Goal: Check status: Verify the current state of an ongoing process or item

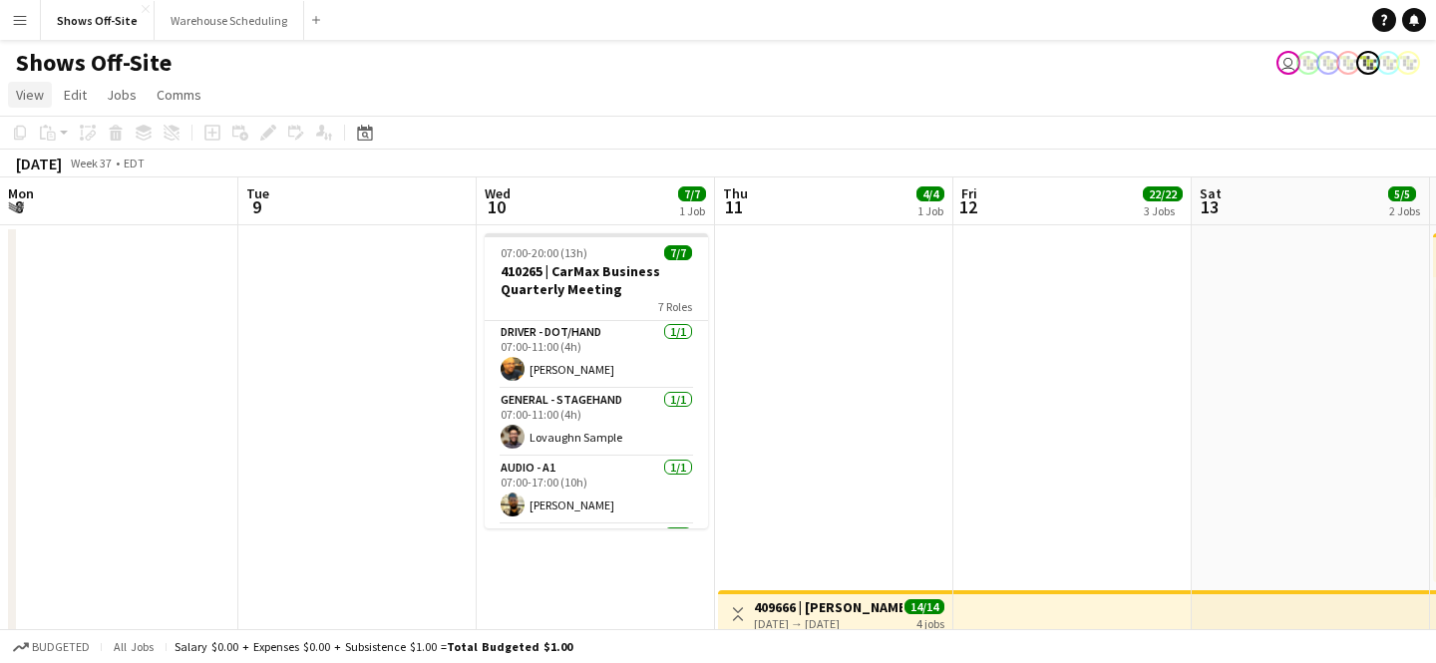
scroll to position [0, 718]
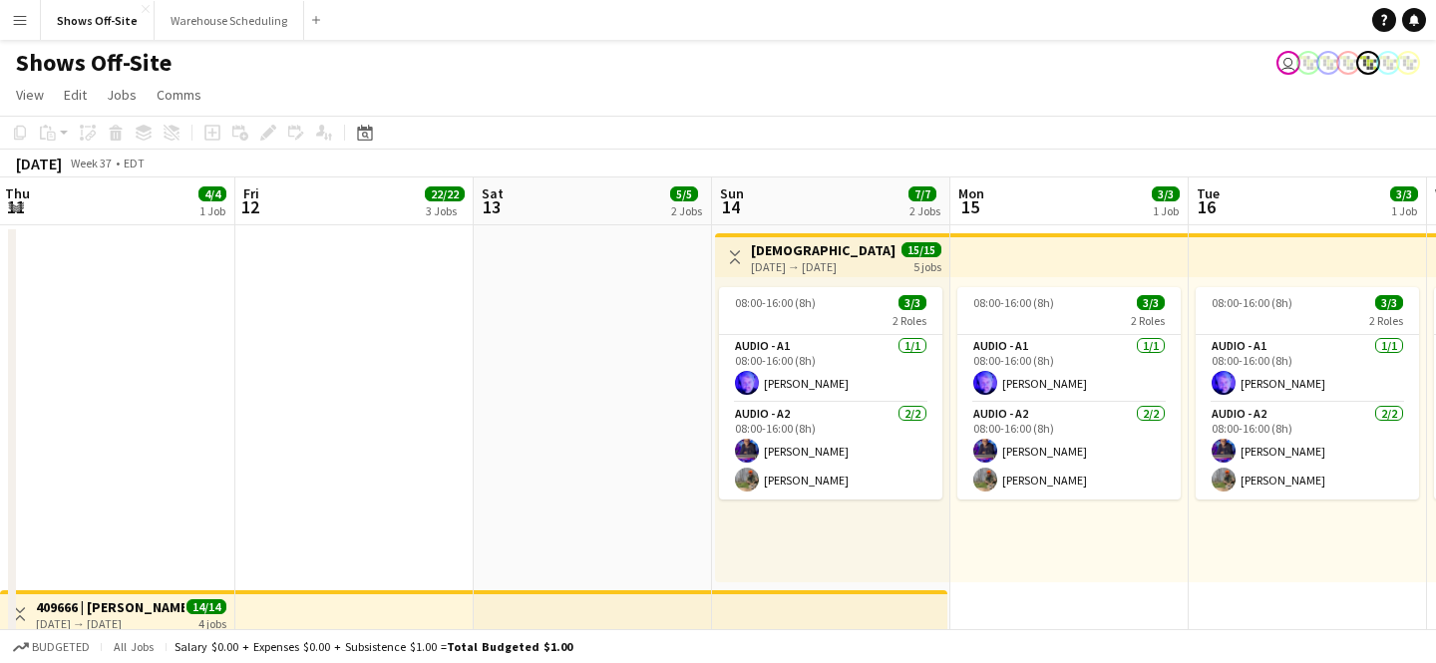
click at [25, 15] on app-icon "Menu" at bounding box center [20, 20] width 16 height 16
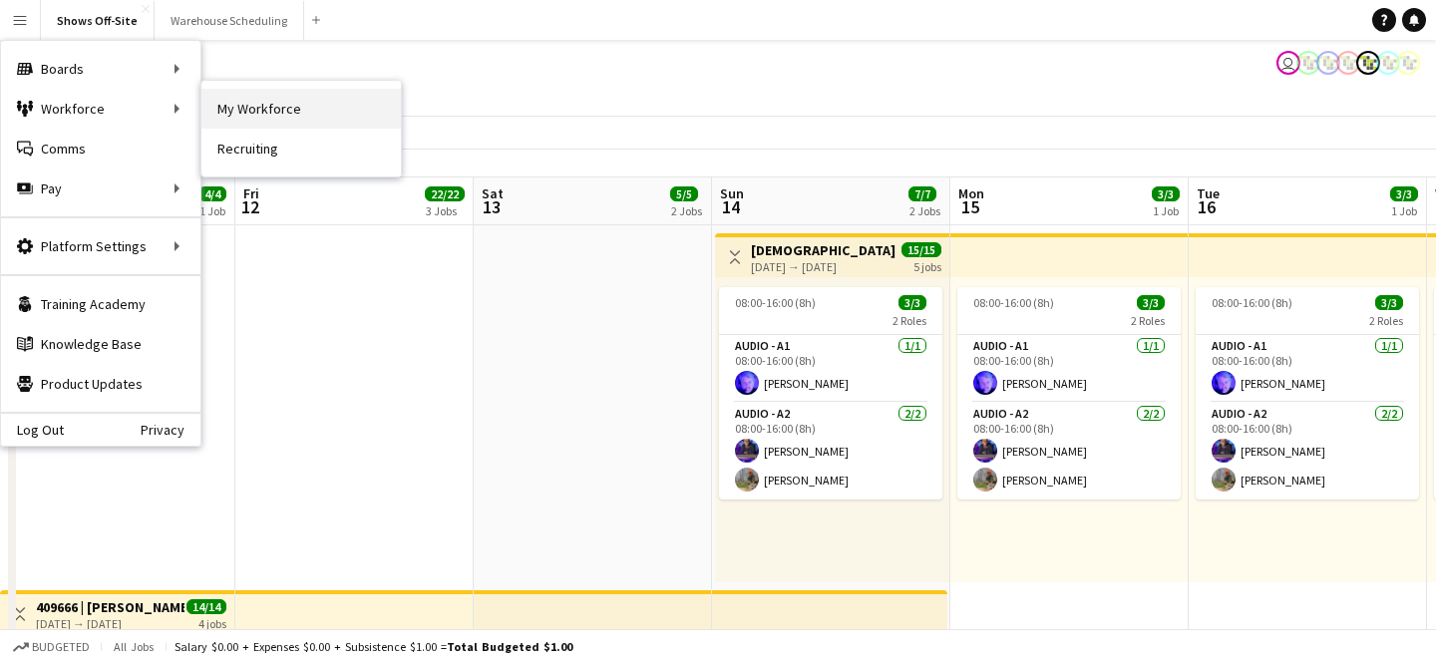
click at [254, 101] on link "My Workforce" at bounding box center [300, 109] width 199 height 40
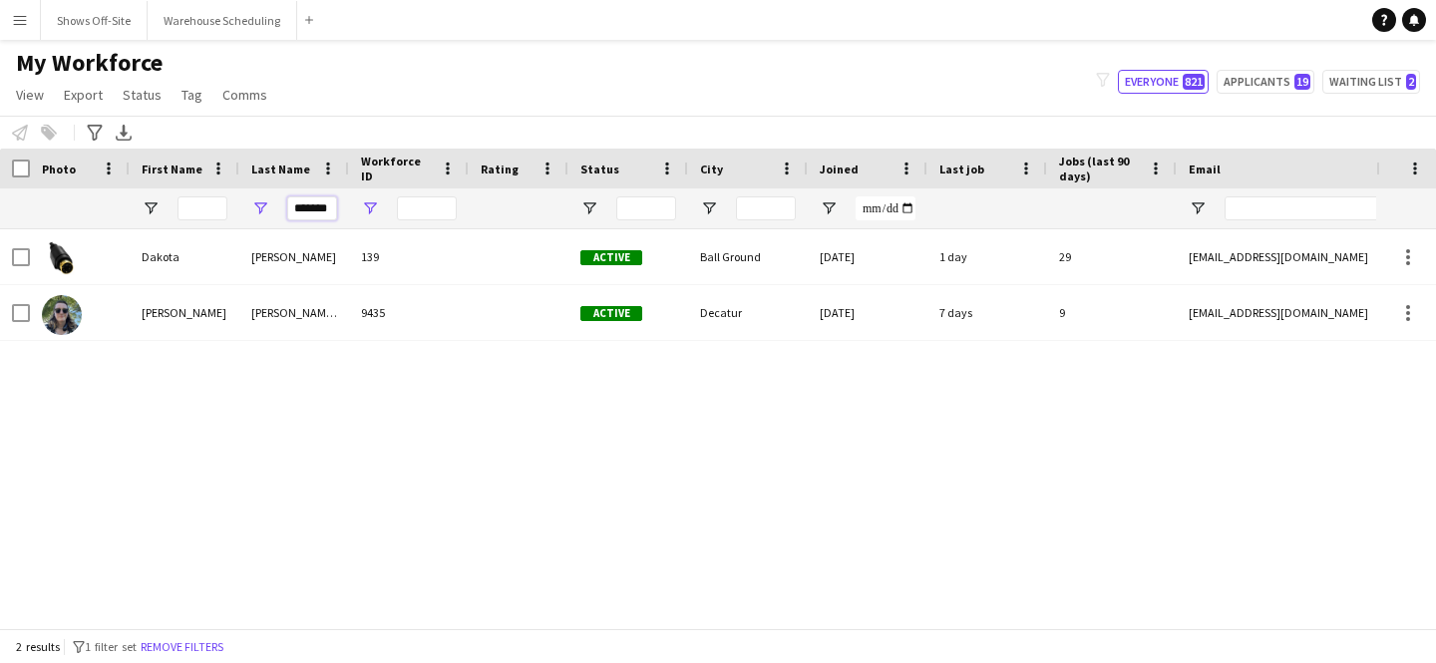
scroll to position [0, 1]
drag, startPoint x: 294, startPoint y: 210, endPoint x: 371, endPoint y: 199, distance: 77.5
click at [371, 208] on div "*******" at bounding box center [1080, 208] width 2161 height 40
type input "****"
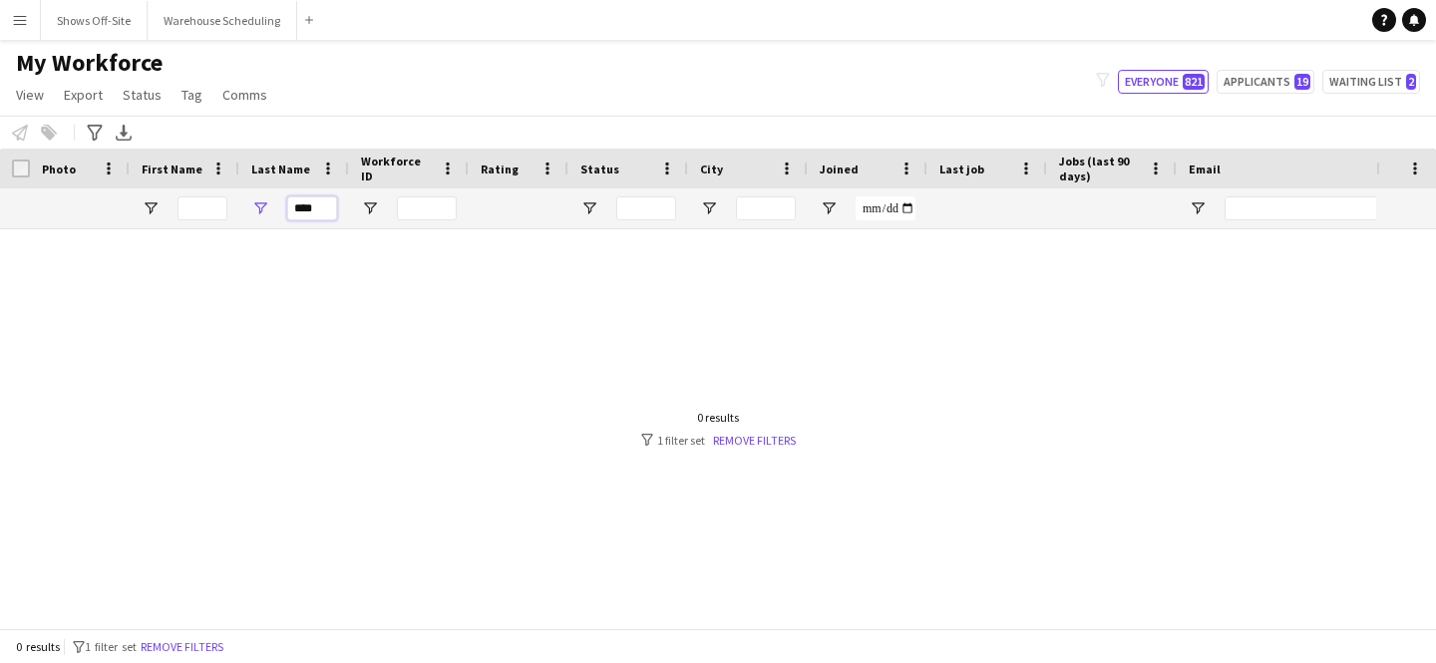
drag, startPoint x: 322, startPoint y: 203, endPoint x: 261, endPoint y: 203, distance: 60.8
click at [281, 203] on div "****" at bounding box center [294, 208] width 110 height 40
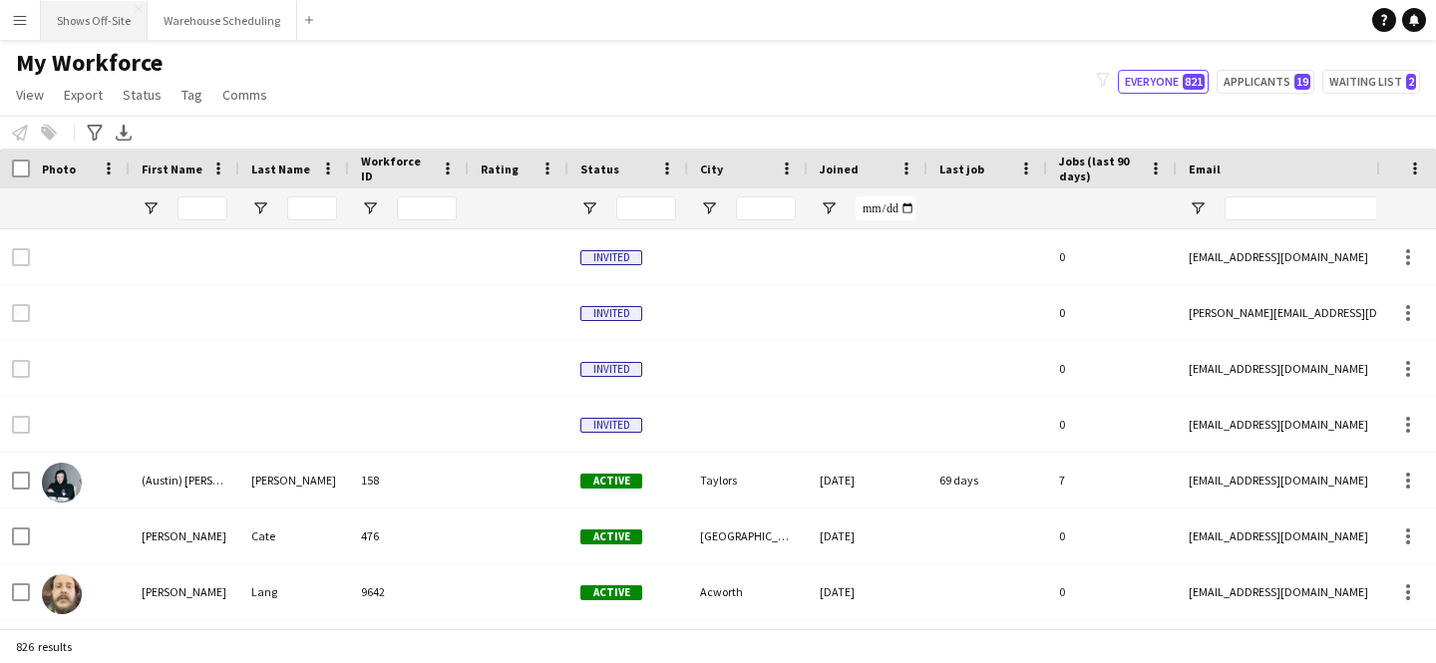
click at [62, 23] on button "Shows Off-Site Close" at bounding box center [94, 20] width 107 height 39
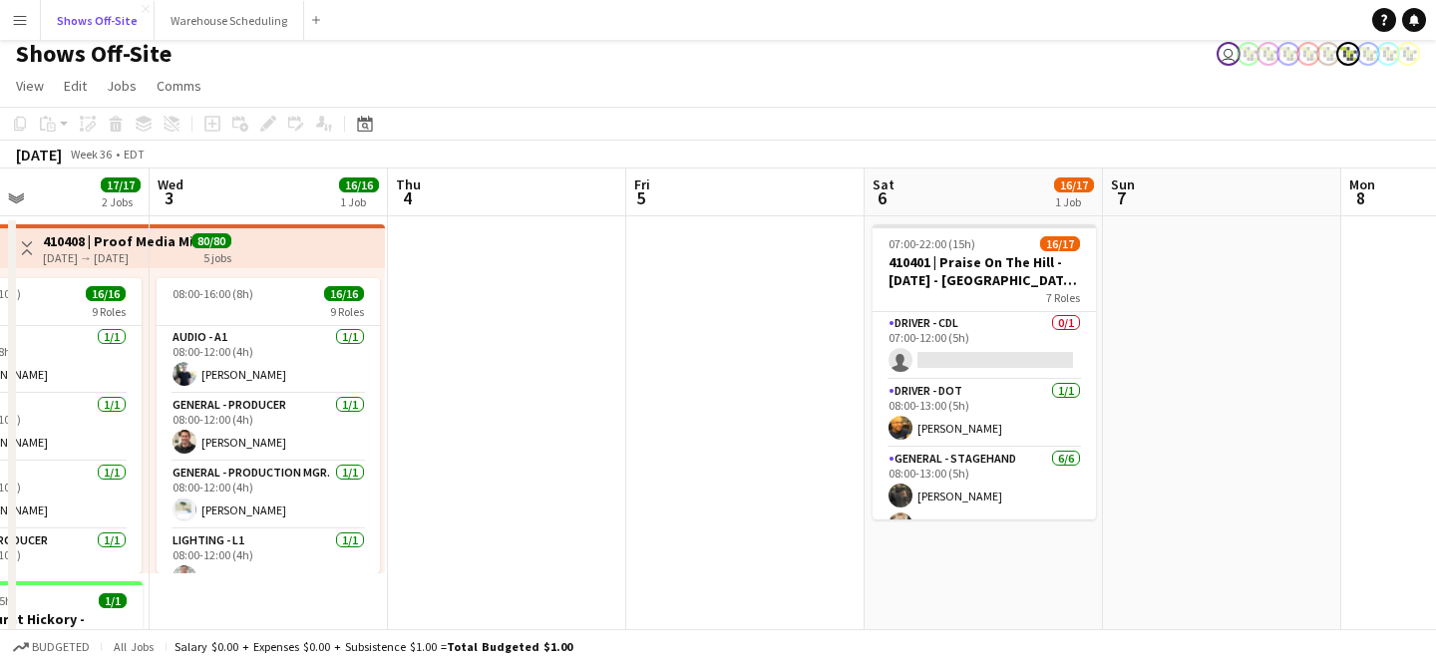
scroll to position [11, 0]
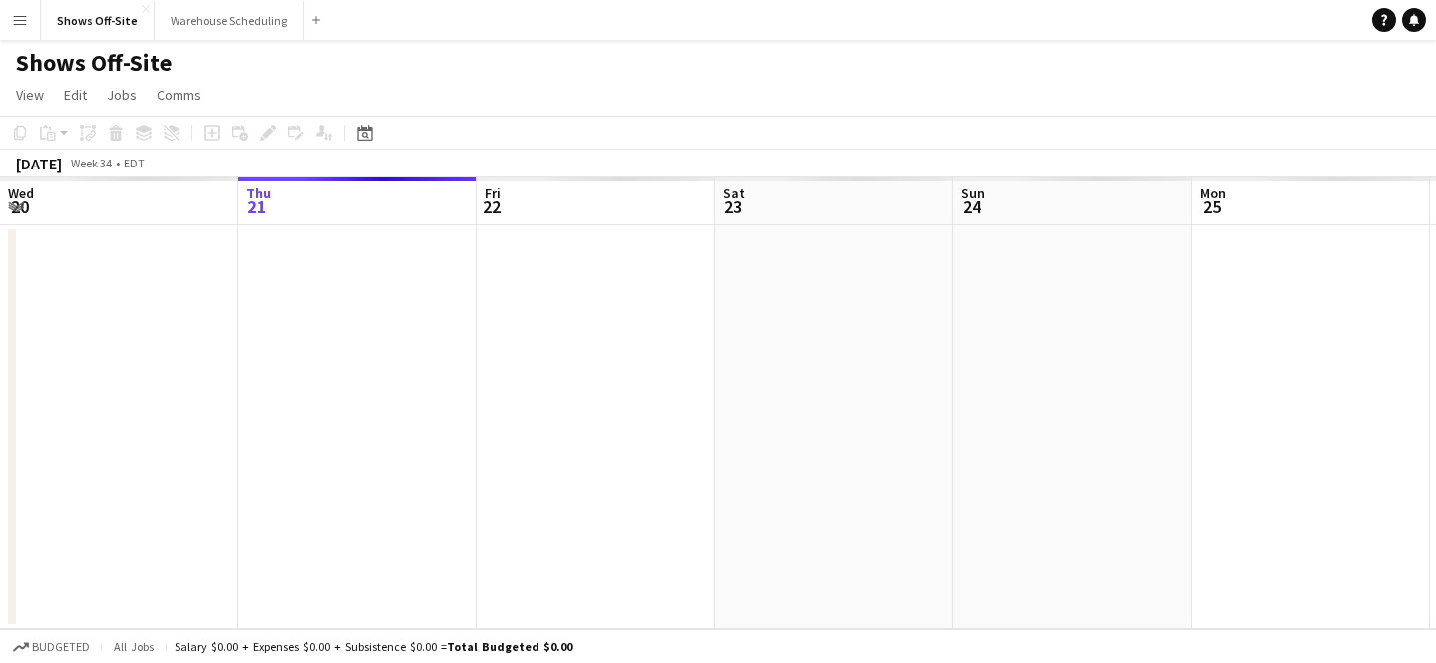
click at [24, 16] on app-icon "Menu" at bounding box center [20, 20] width 16 height 16
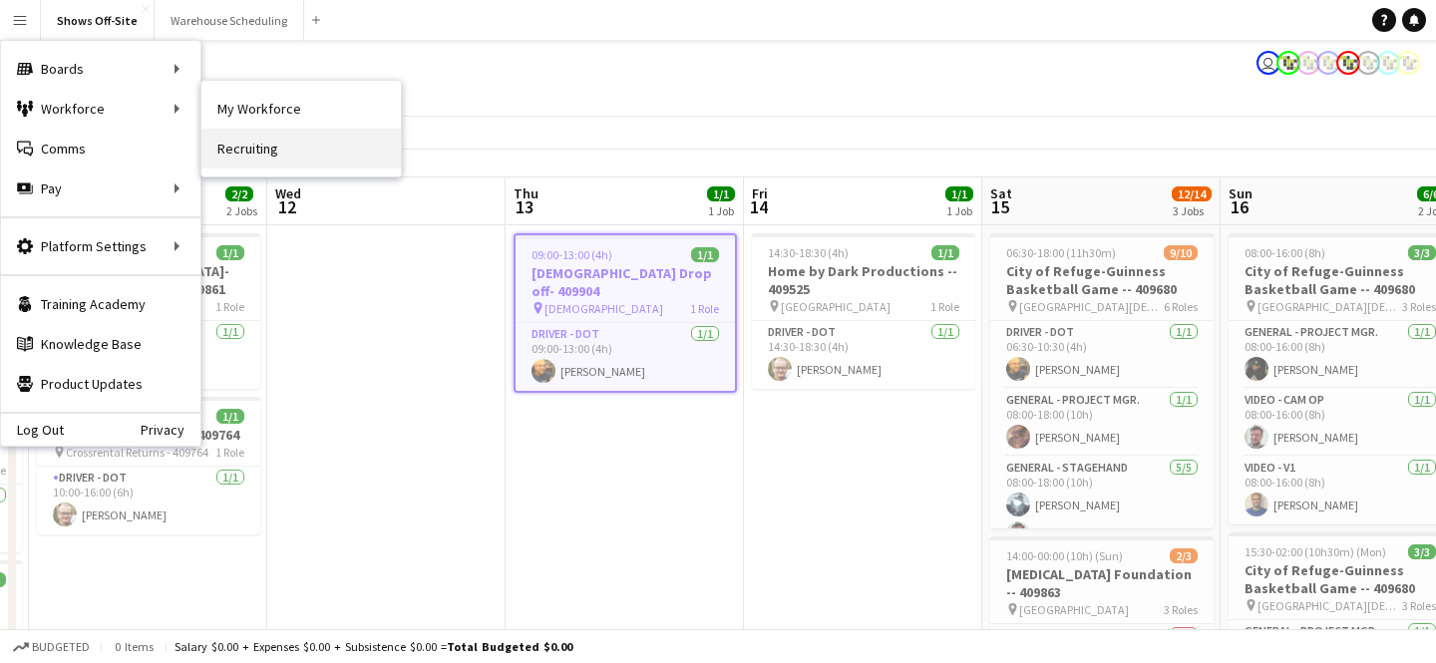
click at [280, 159] on link "Recruiting" at bounding box center [300, 149] width 199 height 40
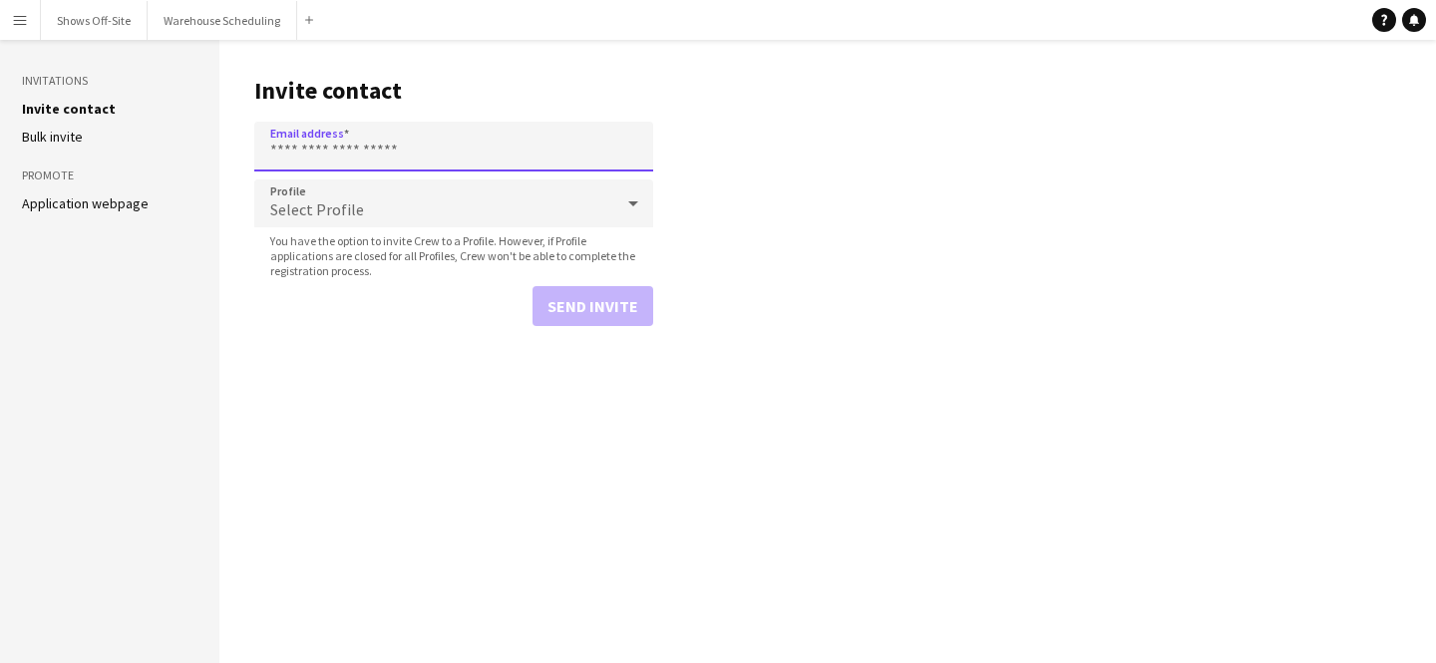
click at [359, 153] on input "Email address" at bounding box center [453, 147] width 399 height 50
type input "*"
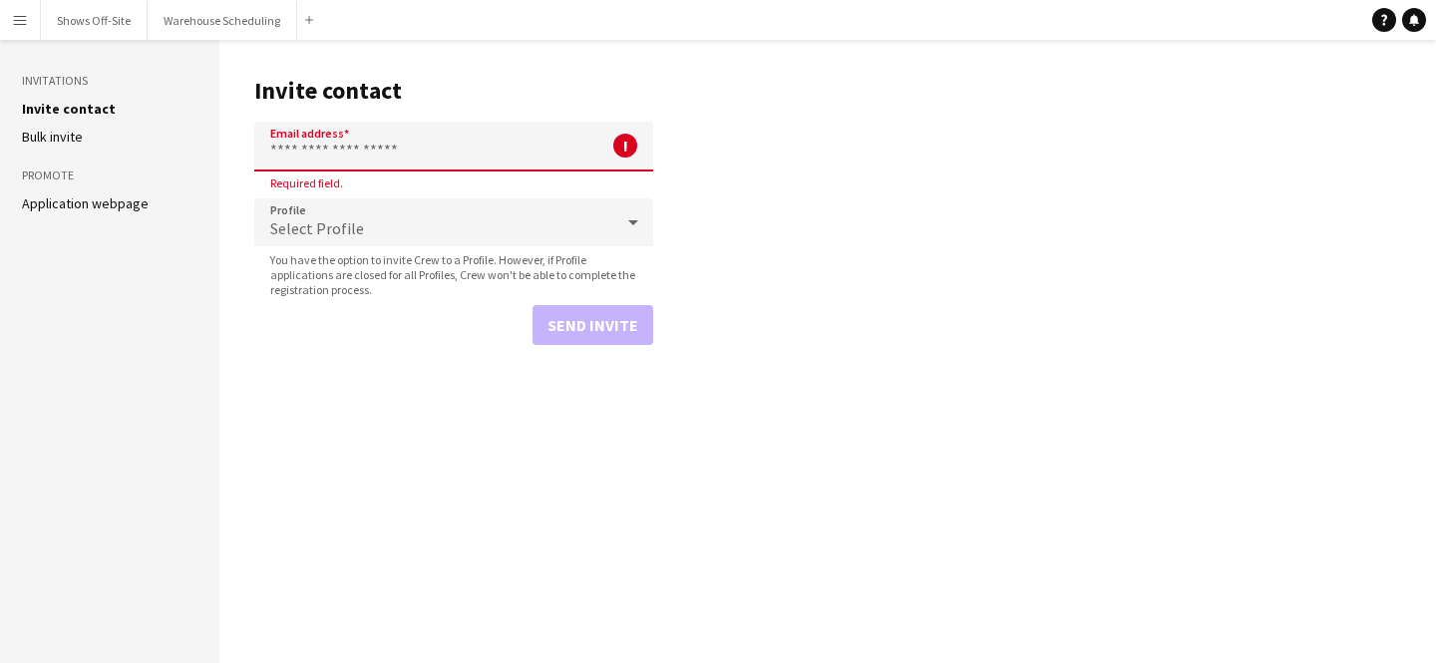
paste input "**********"
type input "**********"
drag, startPoint x: 454, startPoint y: 150, endPoint x: 99, endPoint y: 135, distance: 355.2
click at [113, 139] on div "**********" at bounding box center [718, 351] width 1436 height 623
click at [389, 148] on input "Email address" at bounding box center [453, 147] width 399 height 50
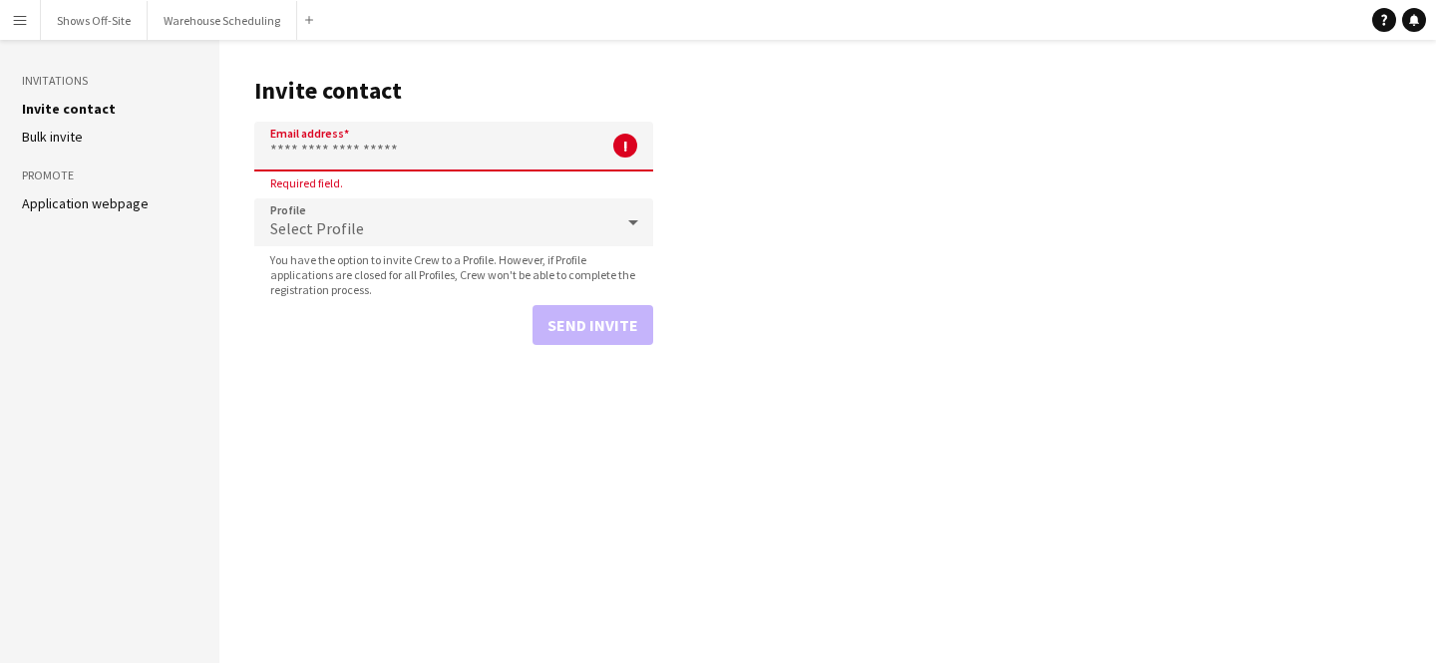
paste input "**********"
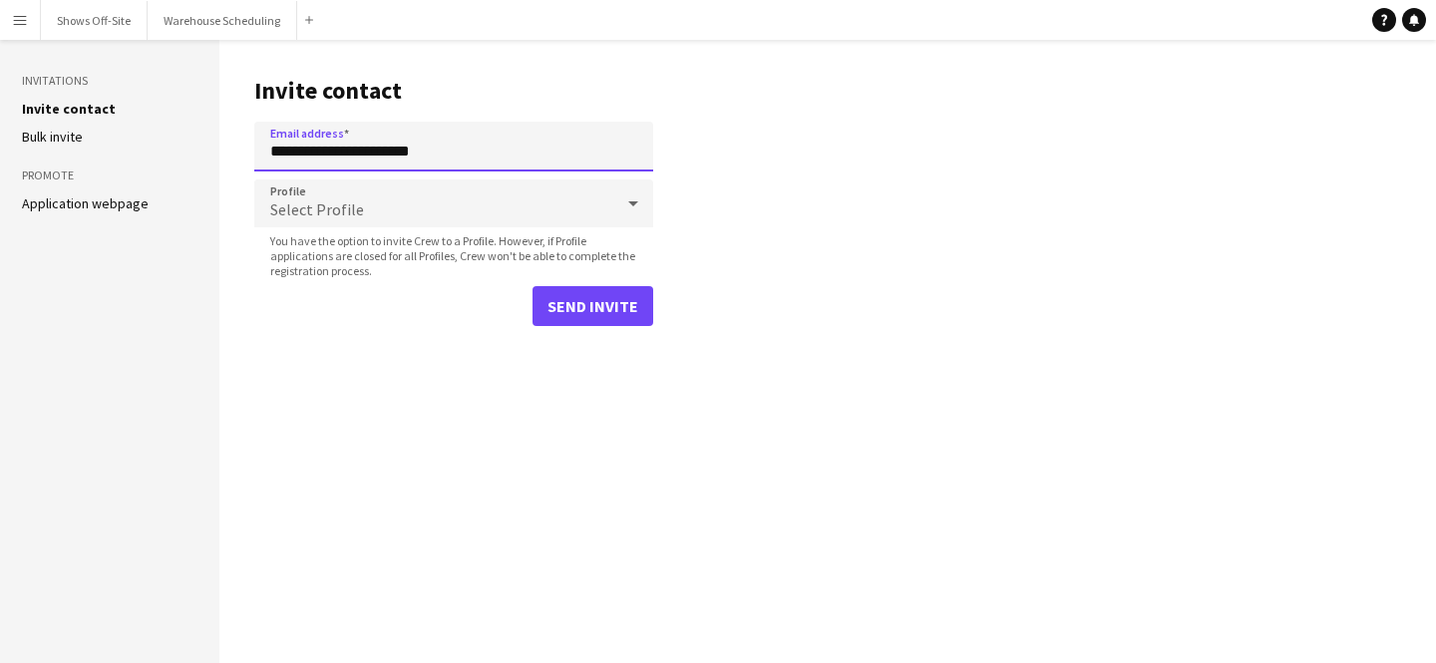
type input "**********"
click at [380, 199] on div "Select Profile" at bounding box center [433, 203] width 359 height 48
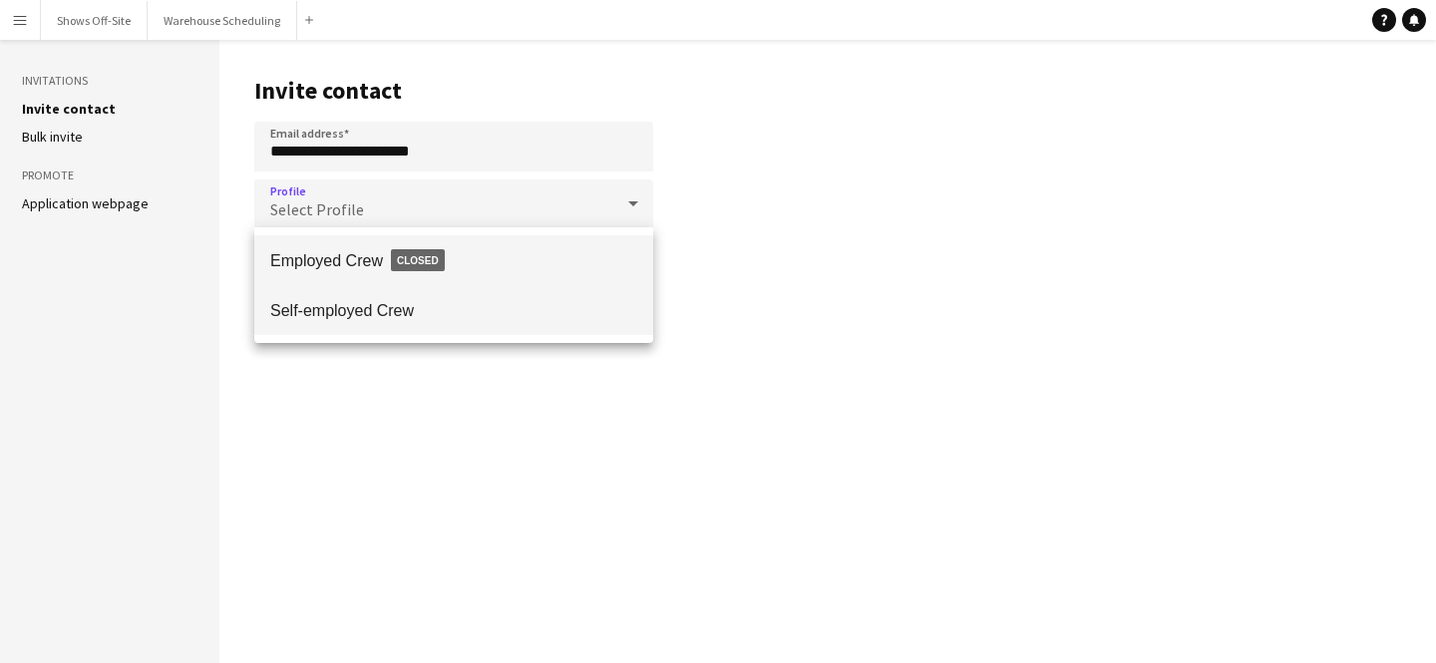
click at [404, 301] on span "Self-employed Crew" at bounding box center [453, 310] width 367 height 19
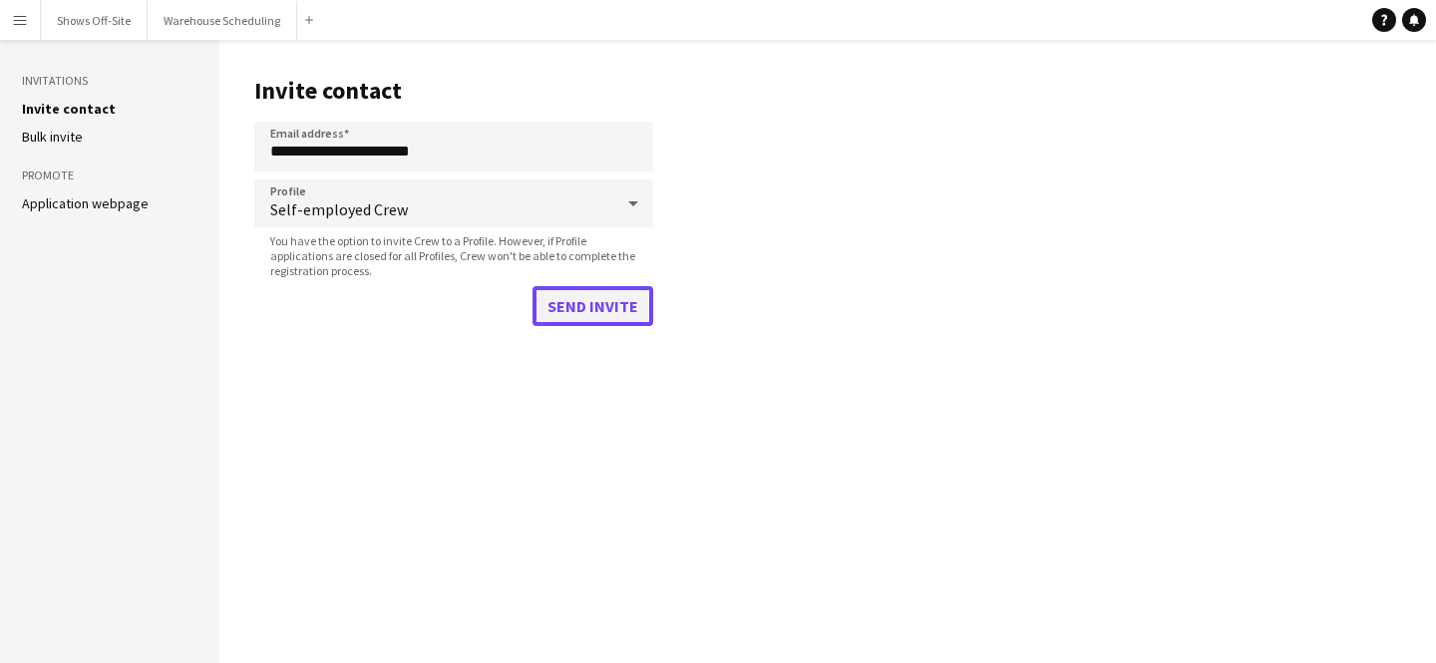
click at [605, 300] on button "Send invite" at bounding box center [592, 306] width 121 height 40
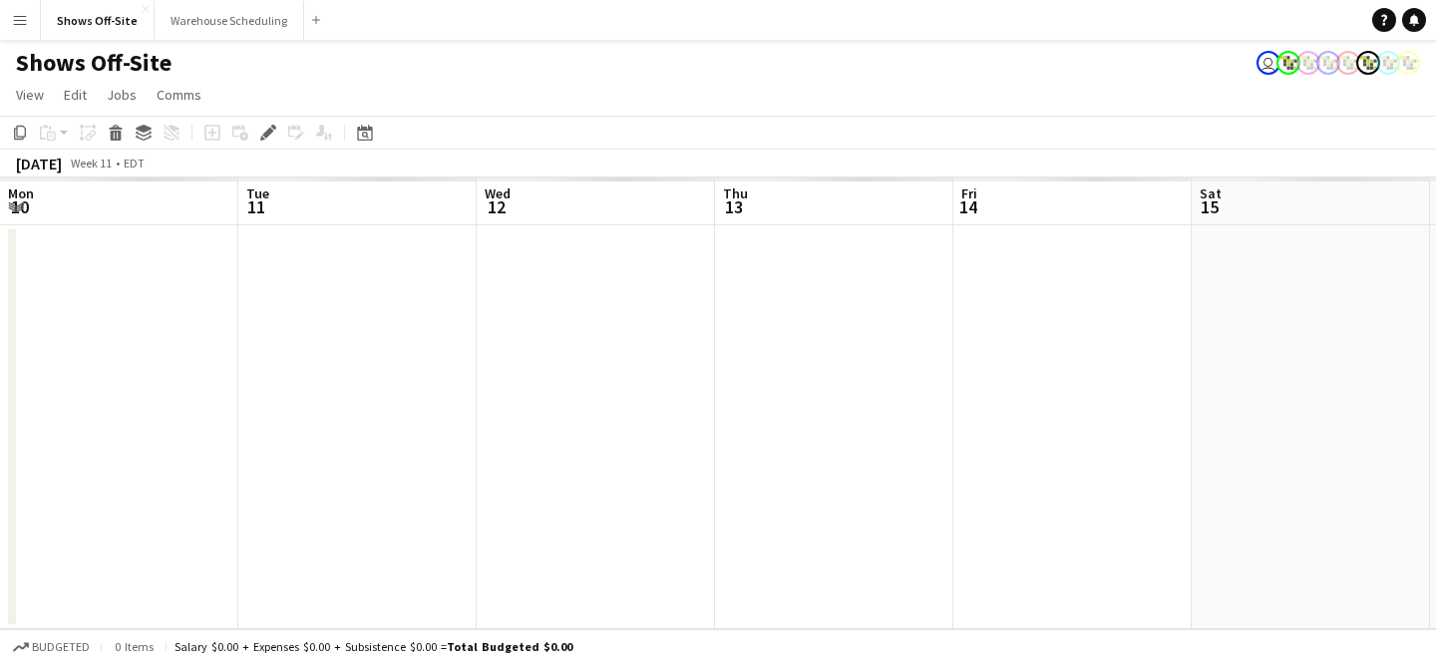
scroll to position [0, 686]
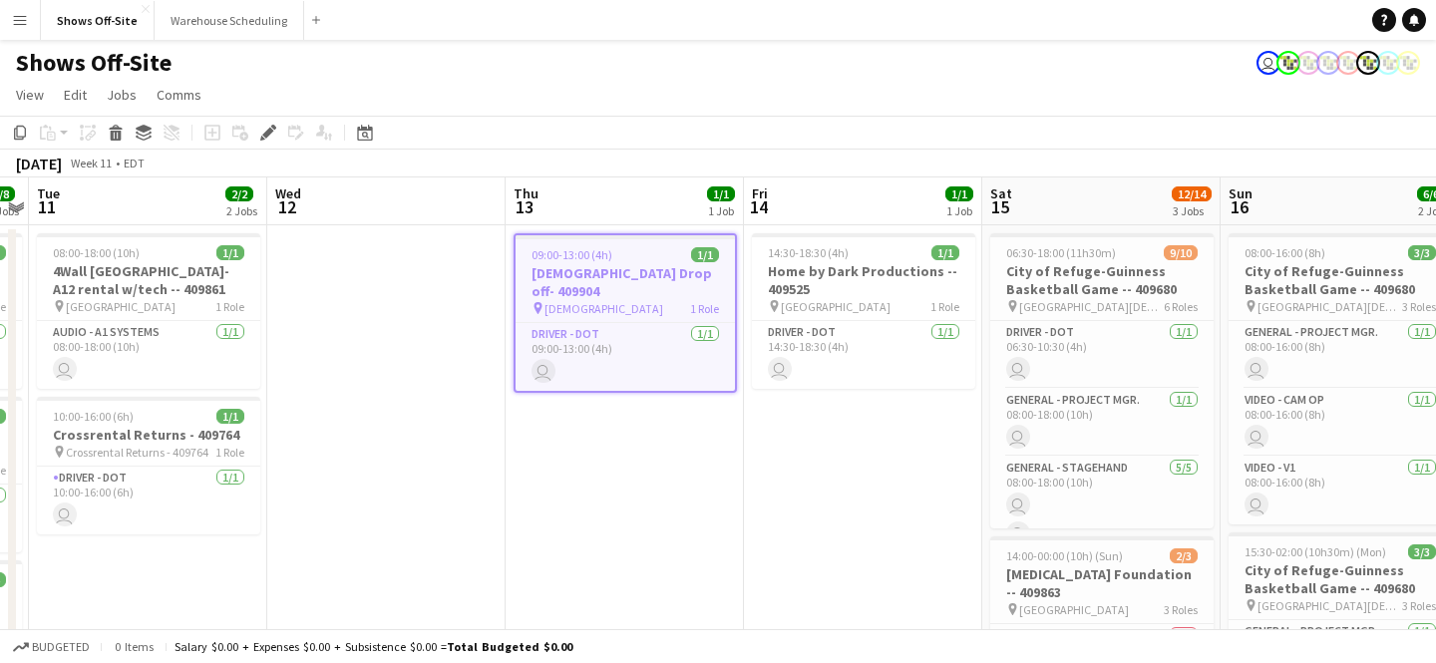
click at [9, 24] on button "Menu" at bounding box center [20, 20] width 40 height 40
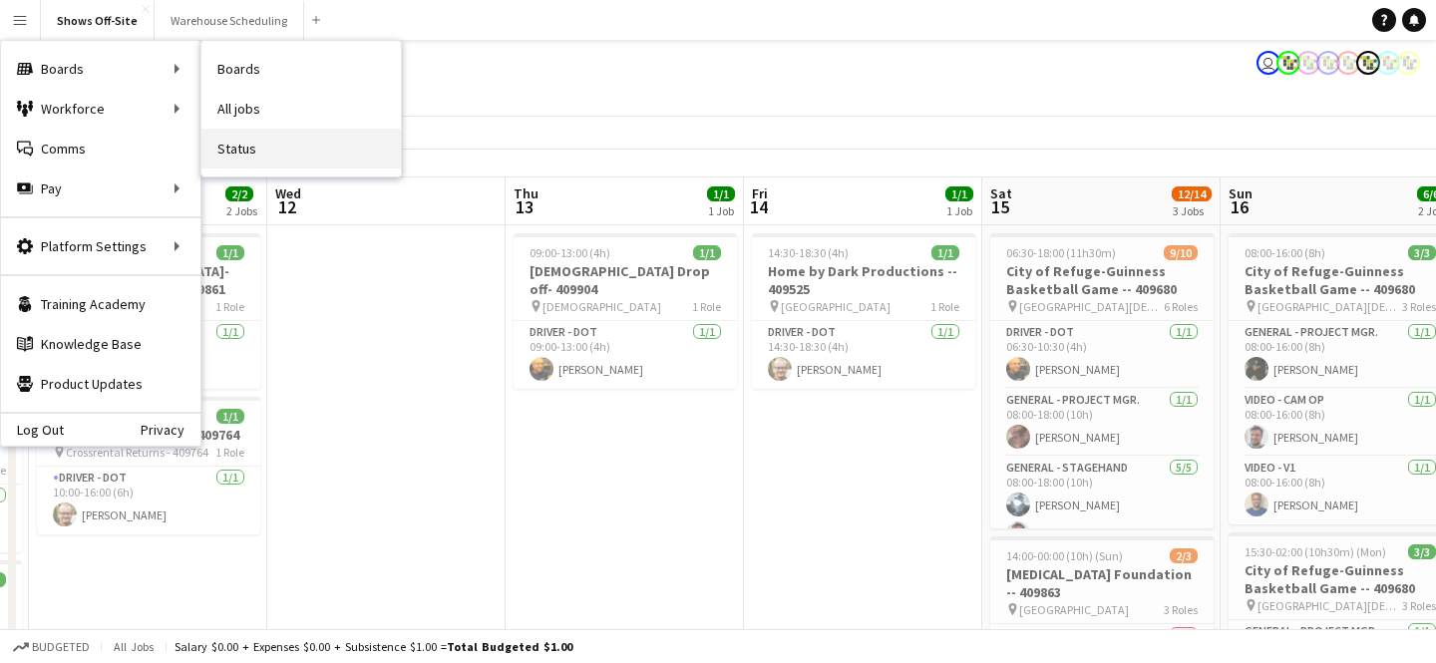
click at [248, 158] on link "Status" at bounding box center [300, 149] width 199 height 40
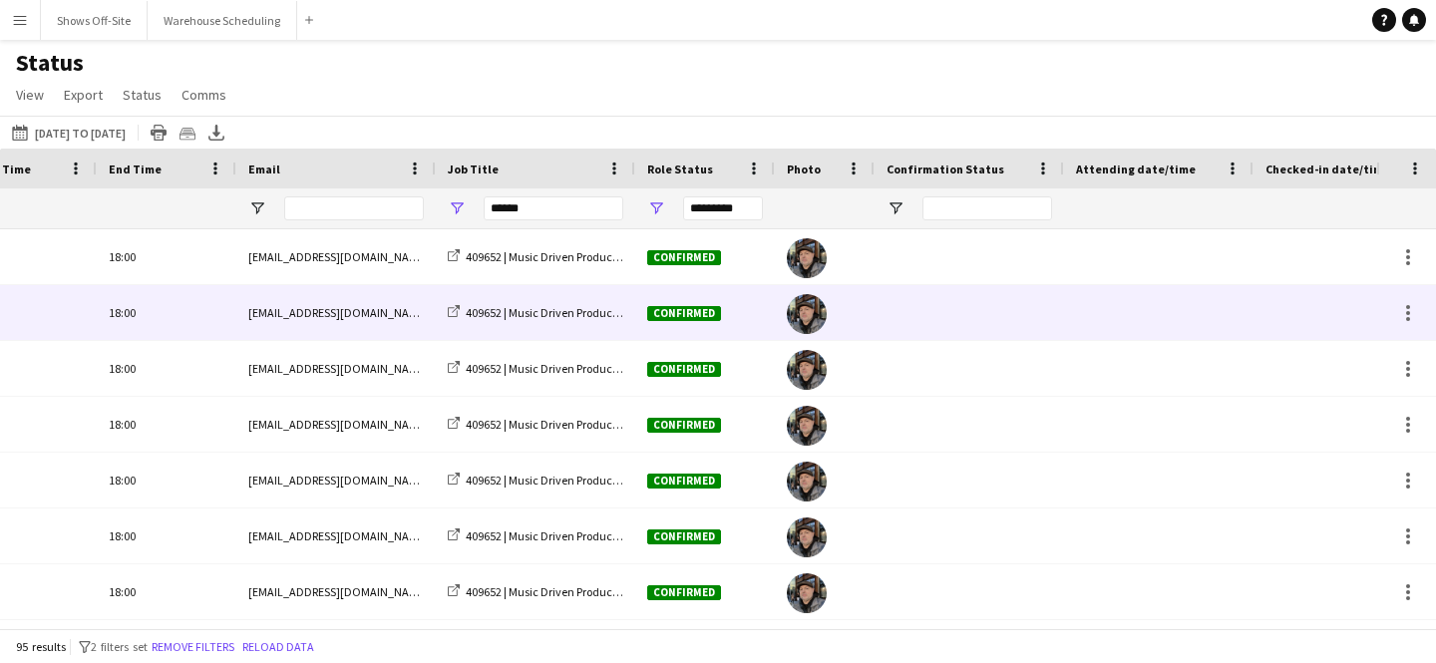
scroll to position [0, 790]
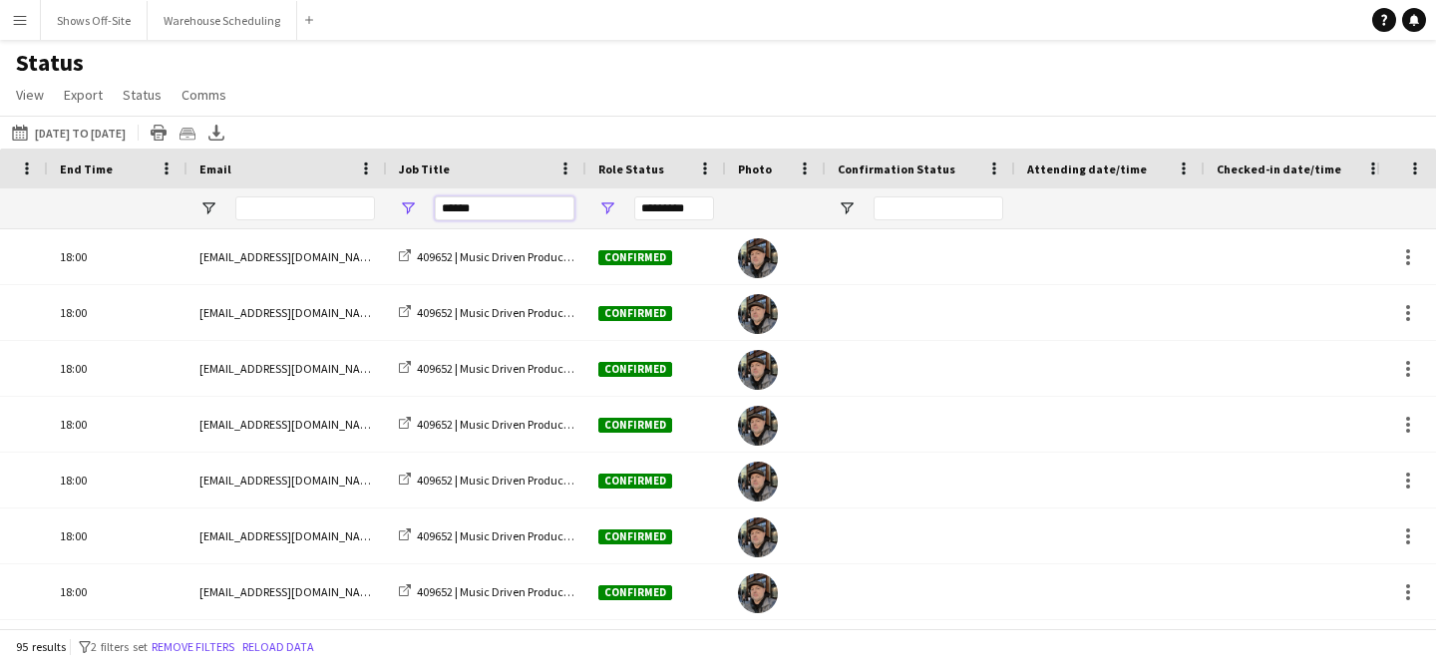
drag, startPoint x: 526, startPoint y: 210, endPoint x: 299, endPoint y: 190, distance: 228.2
click at [299, 190] on div "*********" at bounding box center [1064, 208] width 3708 height 40
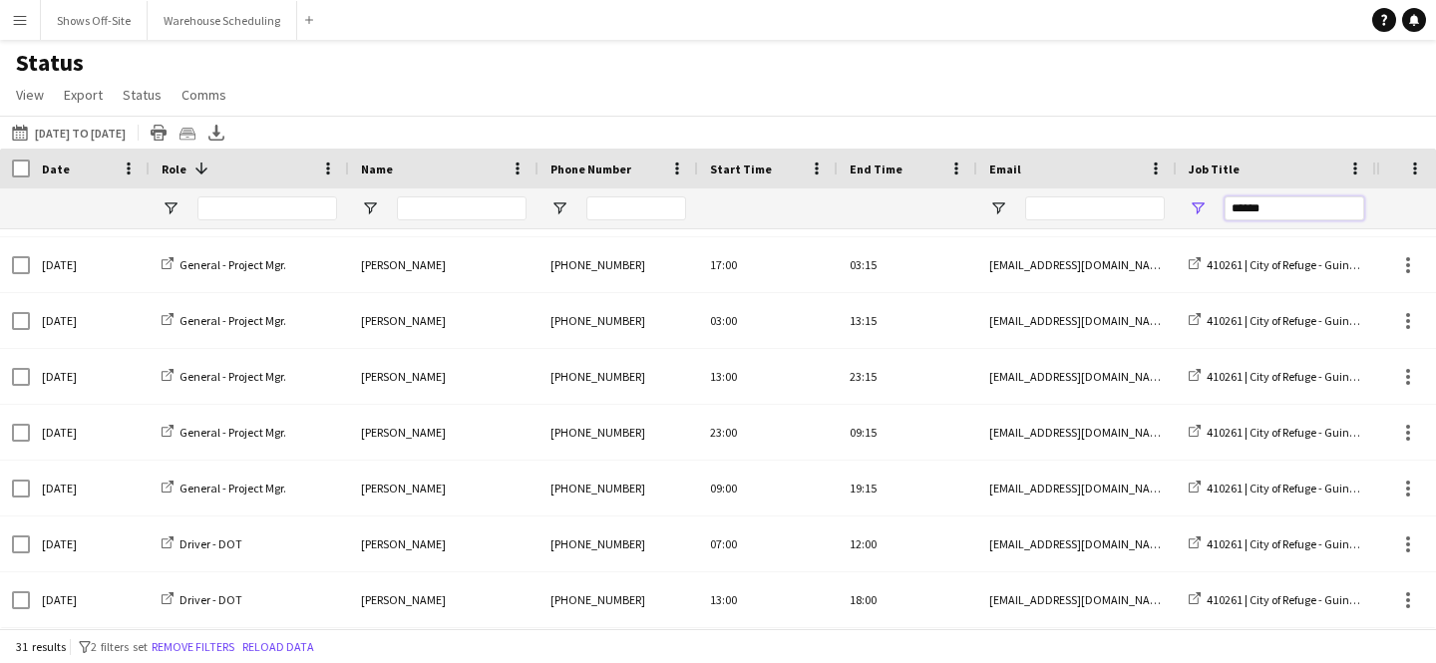
scroll to position [0, 0]
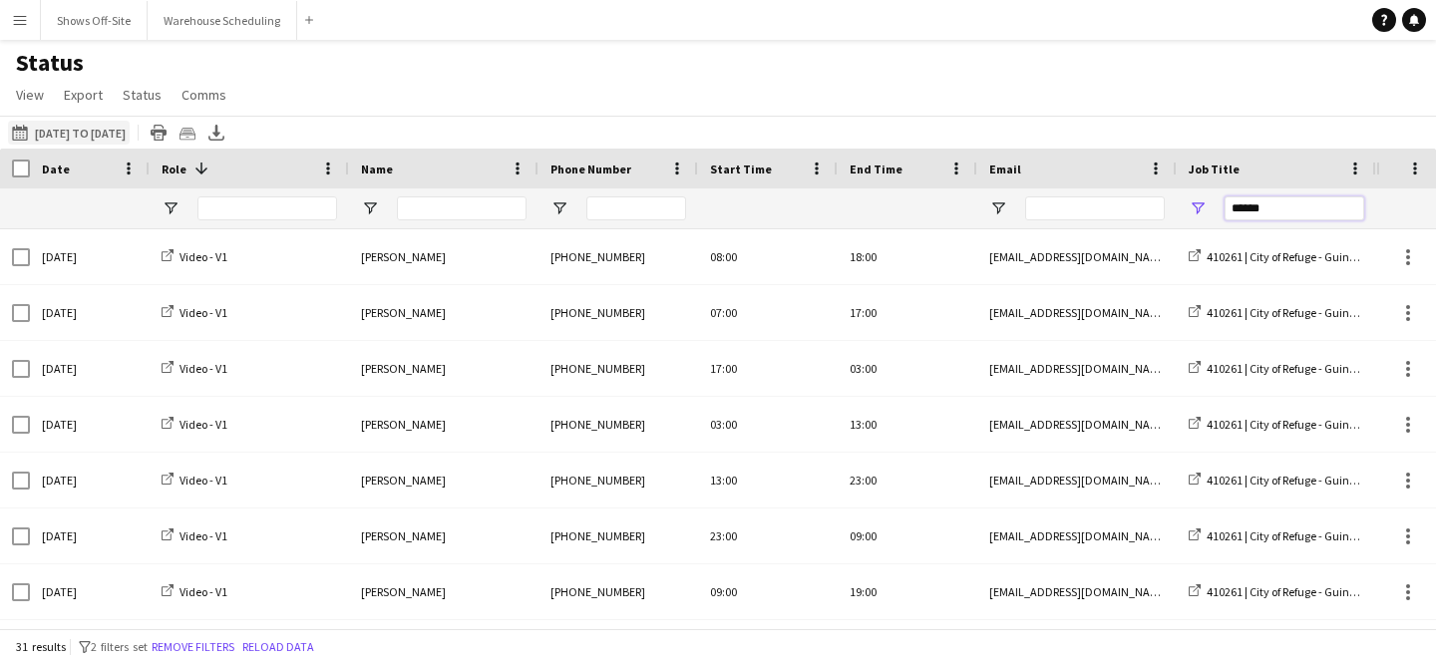
type input "******"
click at [114, 130] on button "[DATE] to [DATE] [DATE] to [DATE]" at bounding box center [69, 133] width 122 height 24
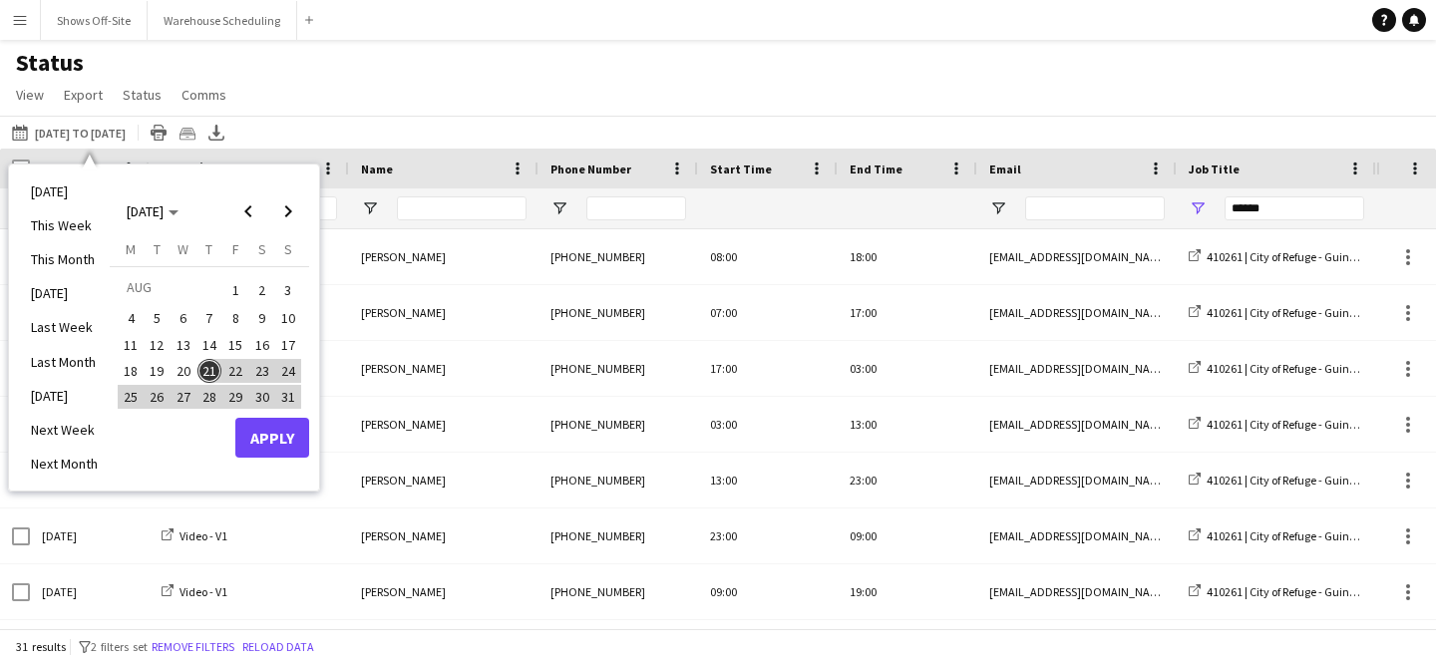
click at [211, 401] on span "28" at bounding box center [209, 397] width 24 height 24
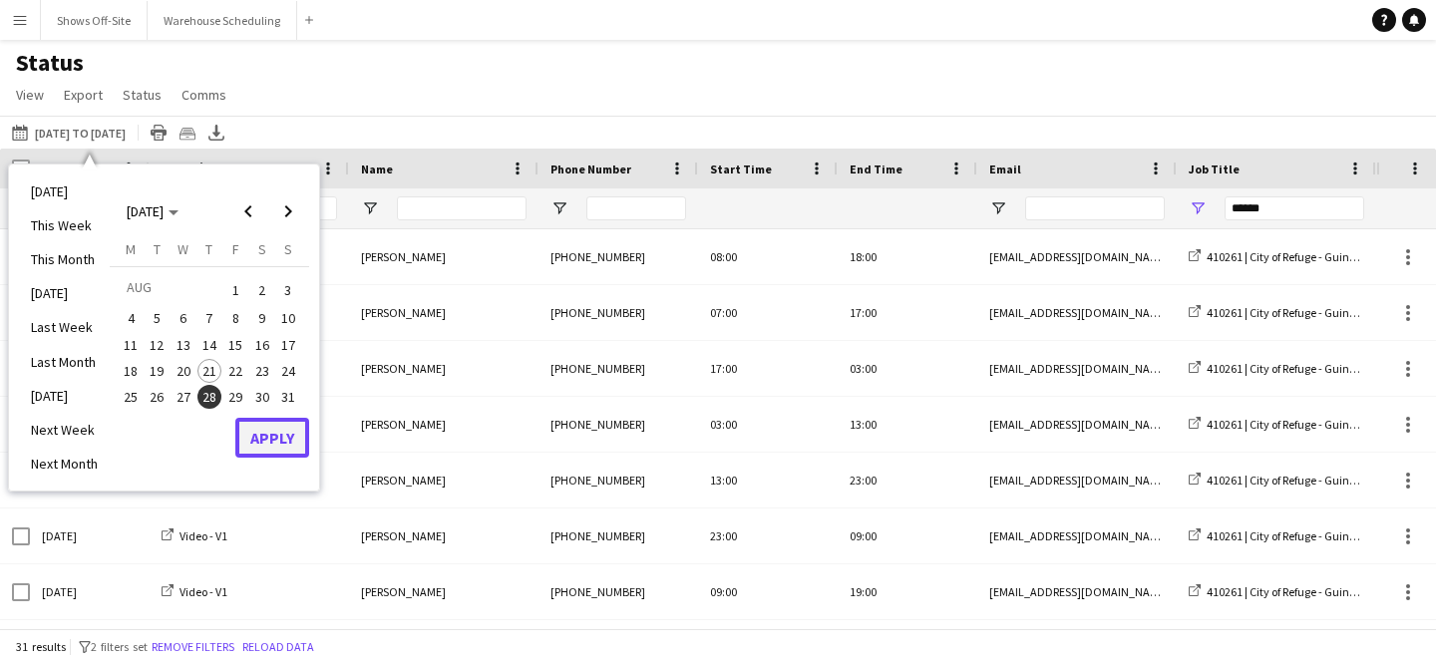
click at [290, 456] on button "Apply" at bounding box center [272, 438] width 74 height 40
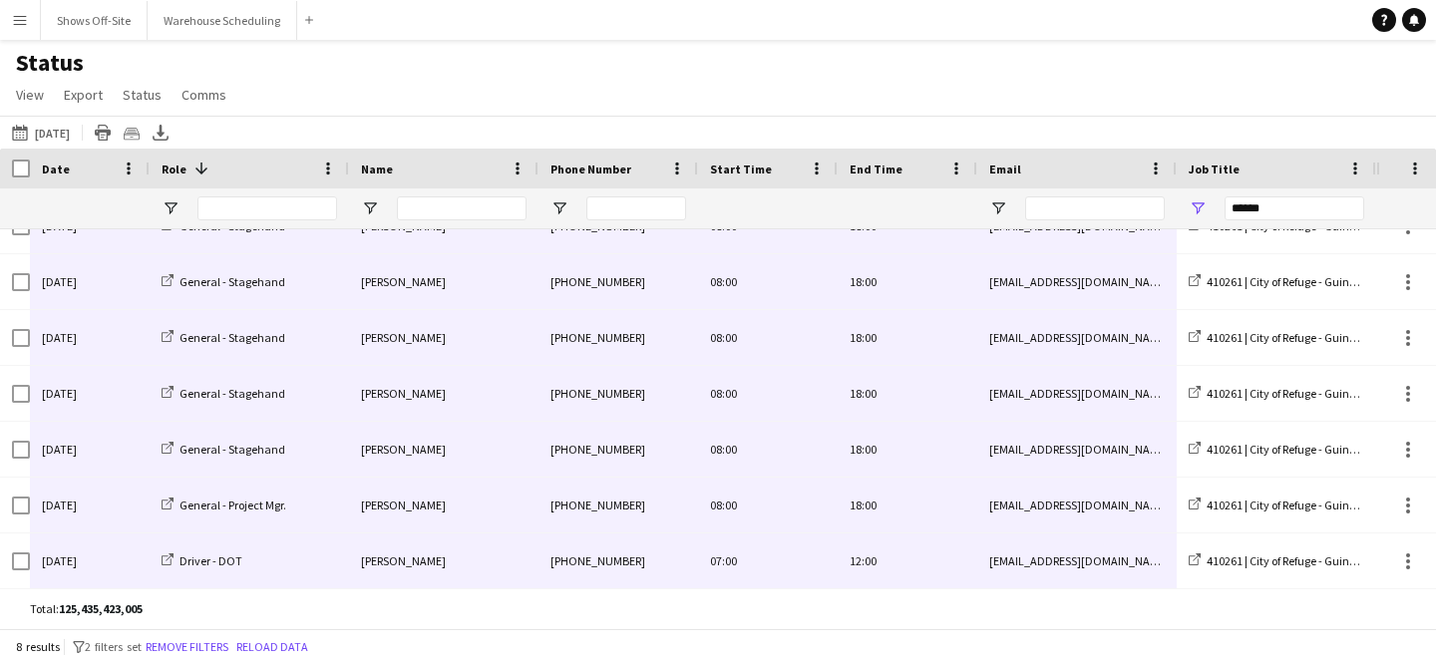
drag, startPoint x: 65, startPoint y: 250, endPoint x: 1099, endPoint y: 668, distance: 1115.0
click at [1099, 662] on html "Menu Boards Boards Boards All jobs Status Workforce Workforce My Workforce Recr…" at bounding box center [718, 331] width 1436 height 663
click at [71, 131] on button "[DATE] to [DATE] [DATE]" at bounding box center [41, 133] width 66 height 24
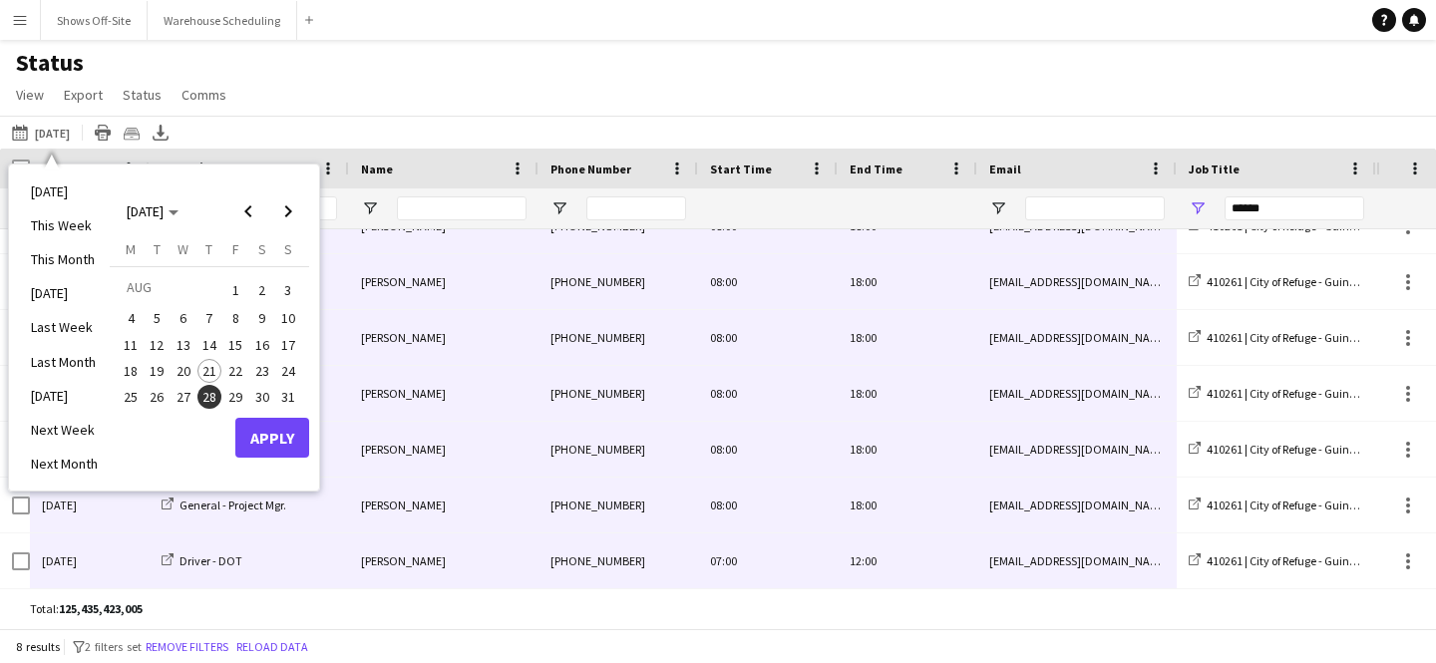
click at [234, 396] on span "29" at bounding box center [235, 397] width 24 height 24
click at [273, 446] on button "Apply" at bounding box center [272, 438] width 74 height 40
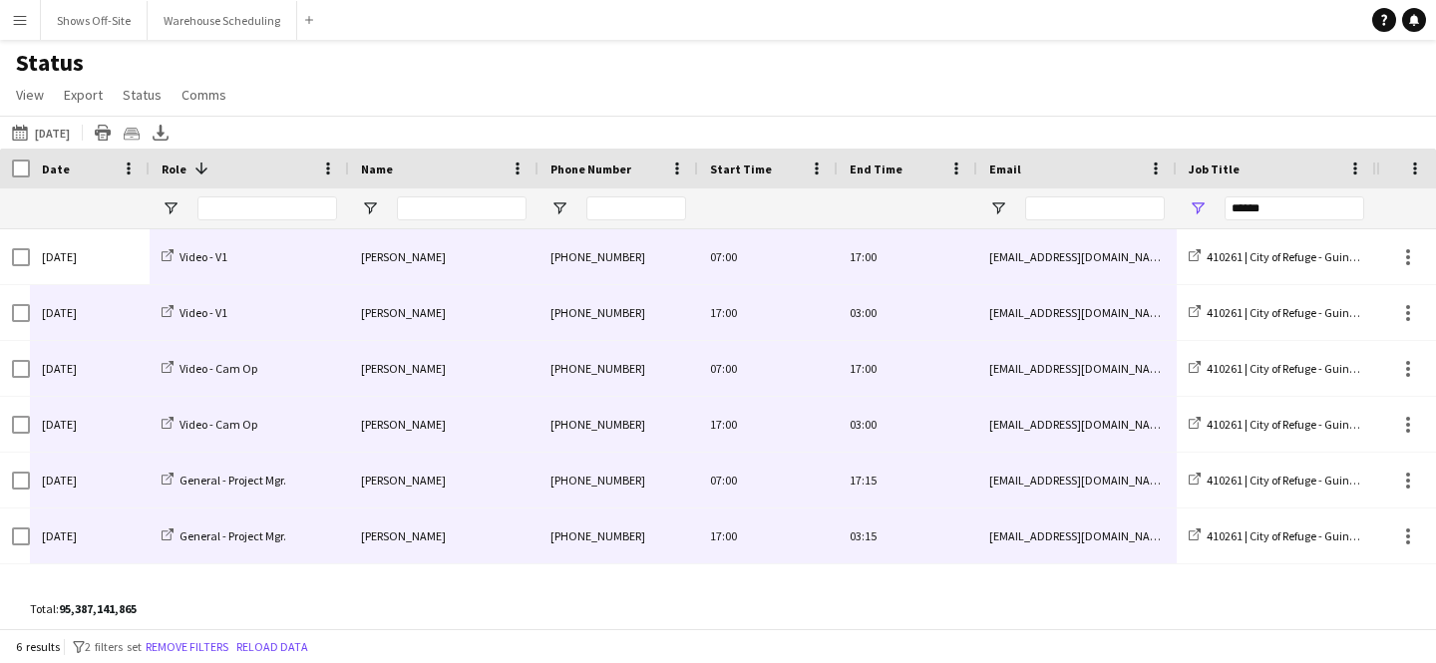
drag, startPoint x: 90, startPoint y: 246, endPoint x: 1025, endPoint y: 675, distance: 1028.7
click at [1025, 662] on html "Menu Boards Boards Boards All jobs Status Workforce Workforce My Workforce Recr…" at bounding box center [718, 331] width 1436 height 663
click at [68, 126] on button "[DATE] to [DATE] [DATE]" at bounding box center [41, 133] width 66 height 24
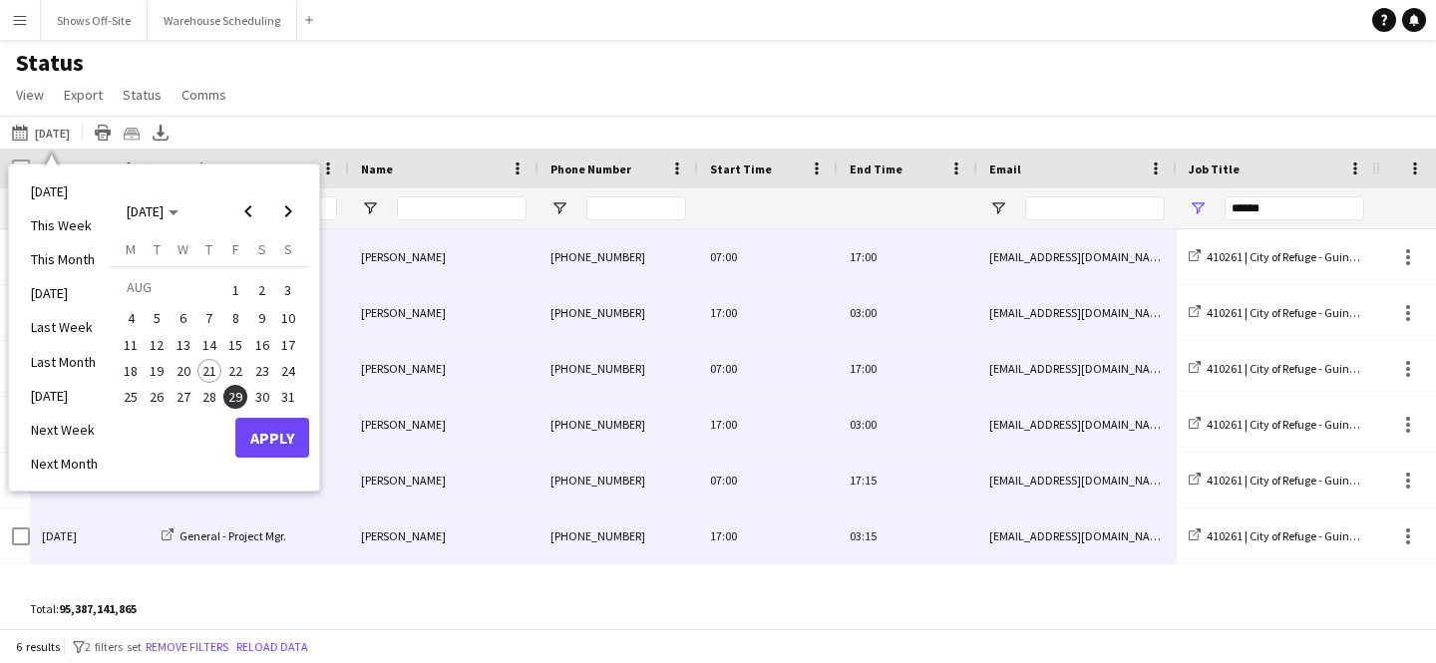
click at [258, 387] on span "30" at bounding box center [262, 397] width 24 height 24
click at [280, 453] on button "Apply" at bounding box center [272, 438] width 74 height 40
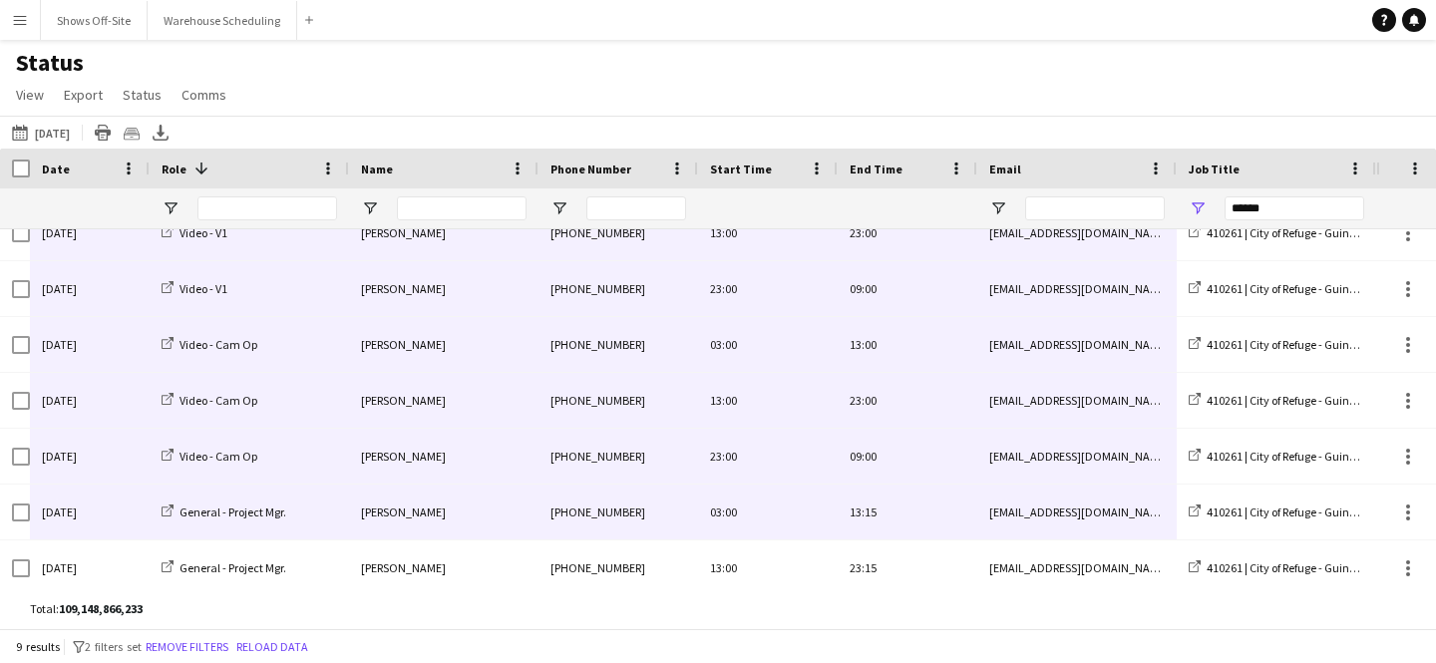
scroll to position [143, 0]
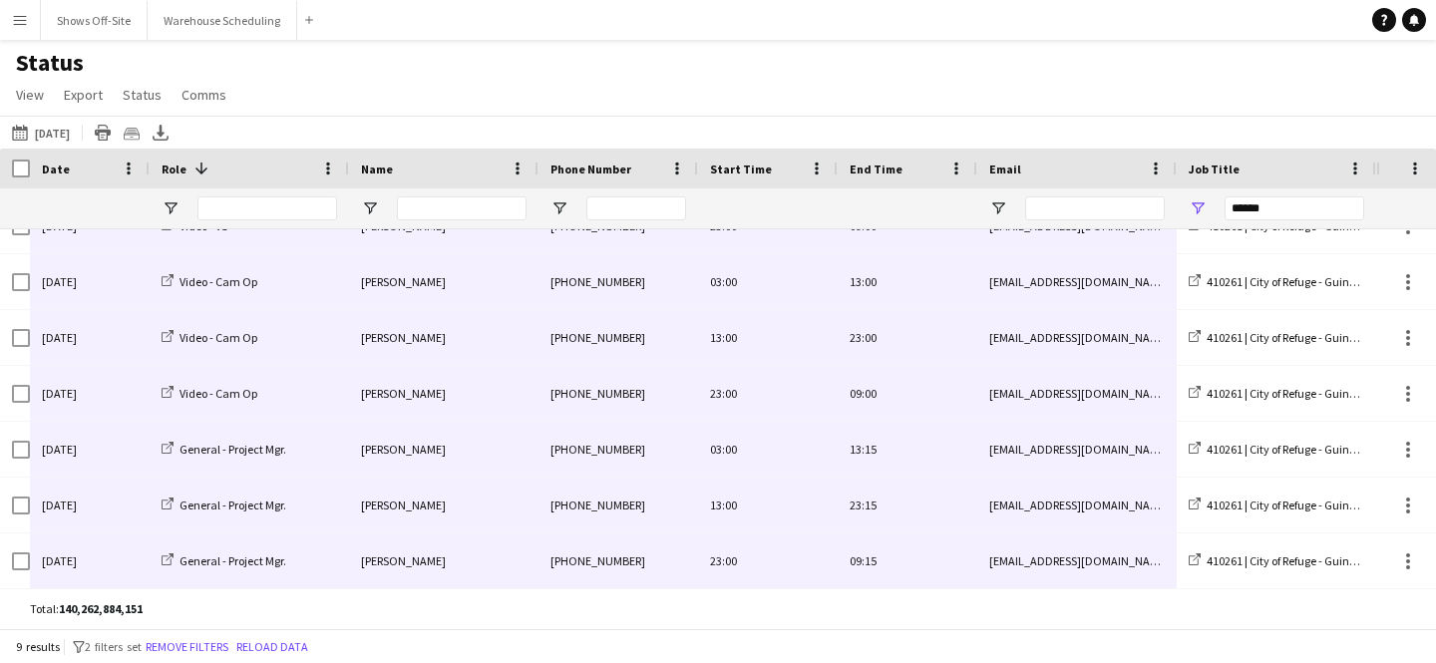
drag, startPoint x: 104, startPoint y: 246, endPoint x: 1058, endPoint y: 568, distance: 1006.9
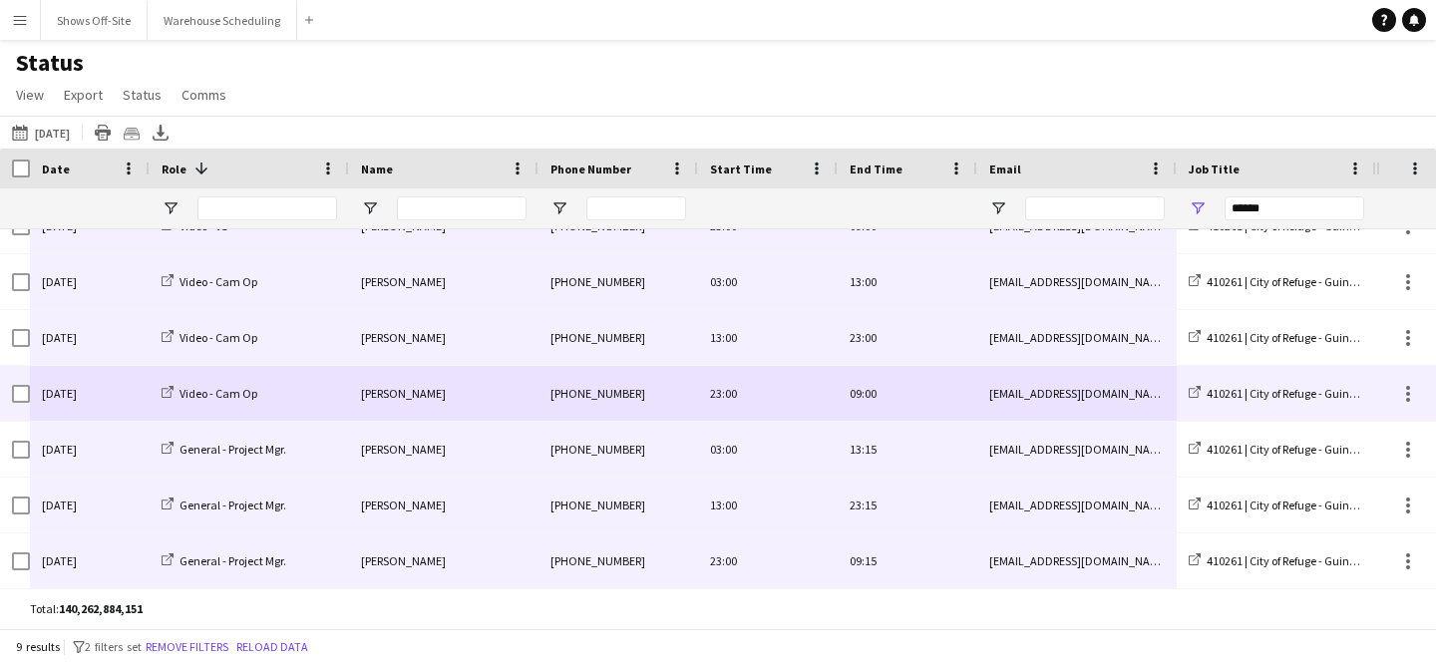
scroll to position [0, 0]
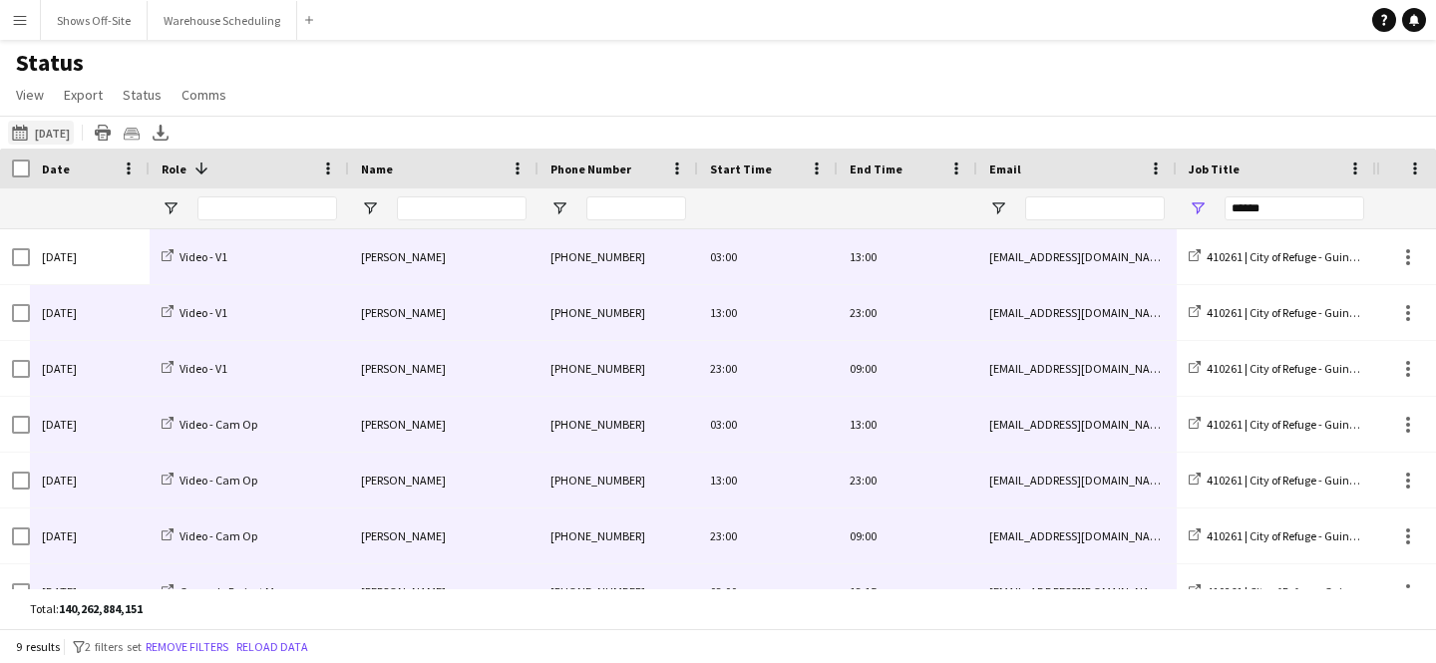
click at [72, 127] on button "[DATE] to [DATE] [DATE]" at bounding box center [41, 133] width 66 height 24
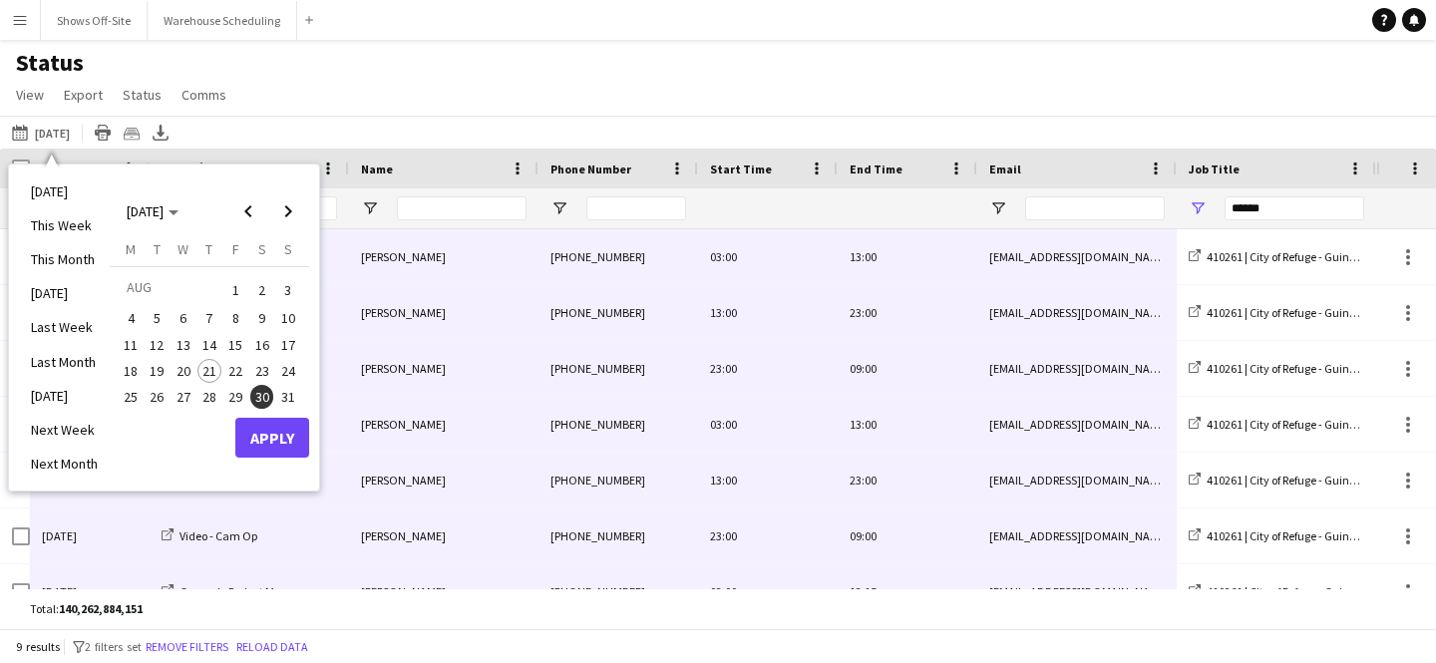
click at [283, 401] on span "31" at bounding box center [288, 397] width 24 height 24
click at [284, 428] on button "Apply" at bounding box center [272, 438] width 74 height 40
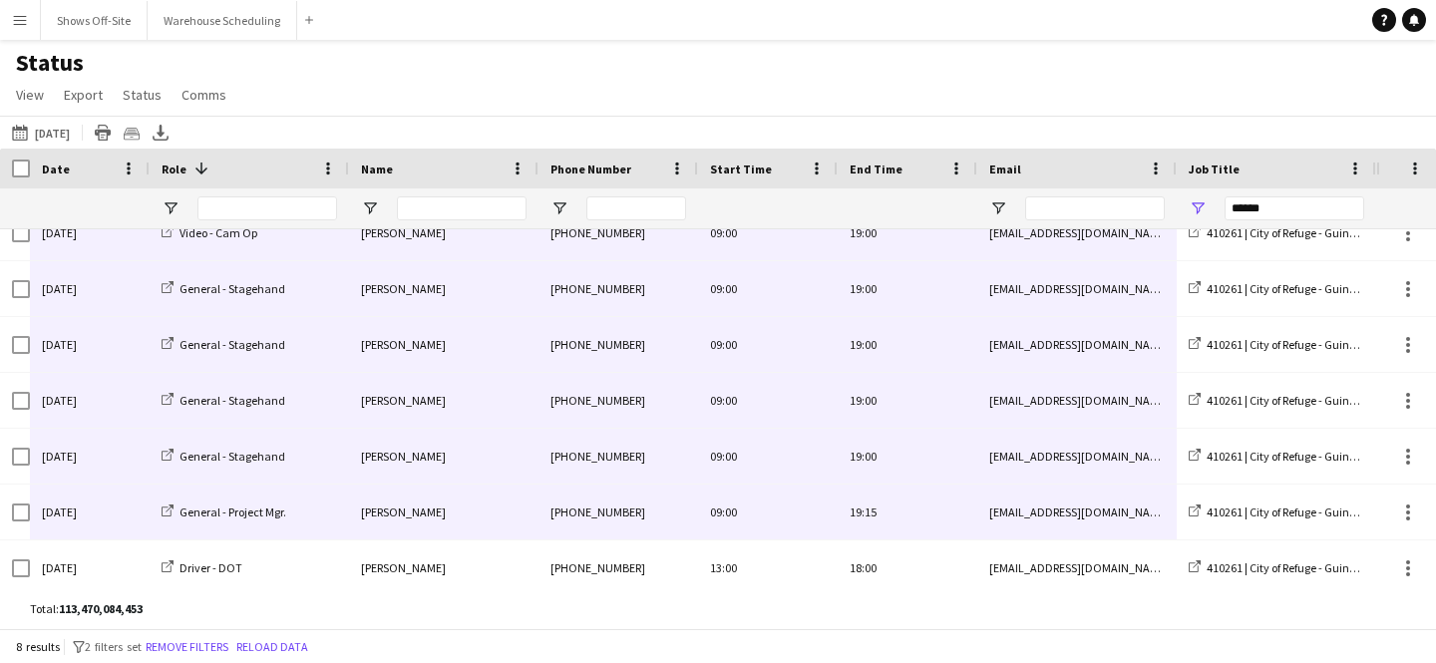
scroll to position [87, 0]
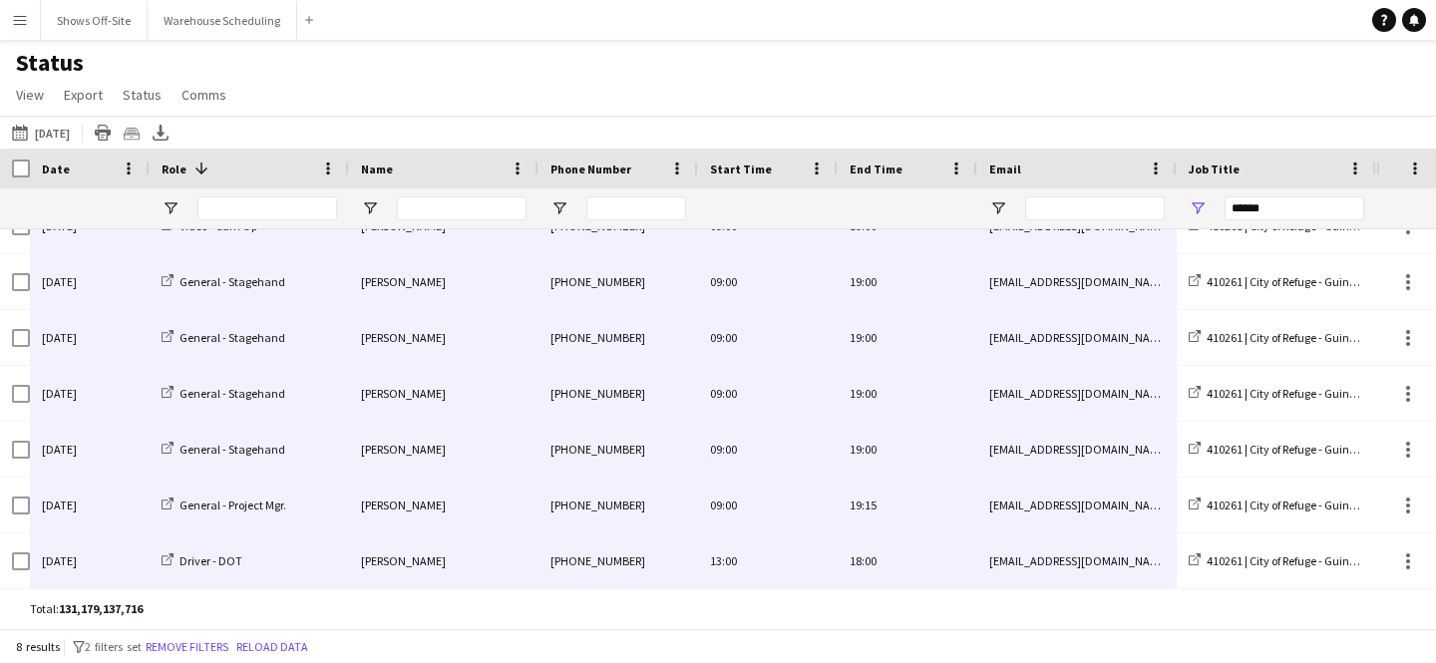
drag, startPoint x: 91, startPoint y: 240, endPoint x: 1065, endPoint y: 583, distance: 1032.6
click at [70, 137] on button "[DATE] to [DATE] [DATE]" at bounding box center [41, 133] width 66 height 24
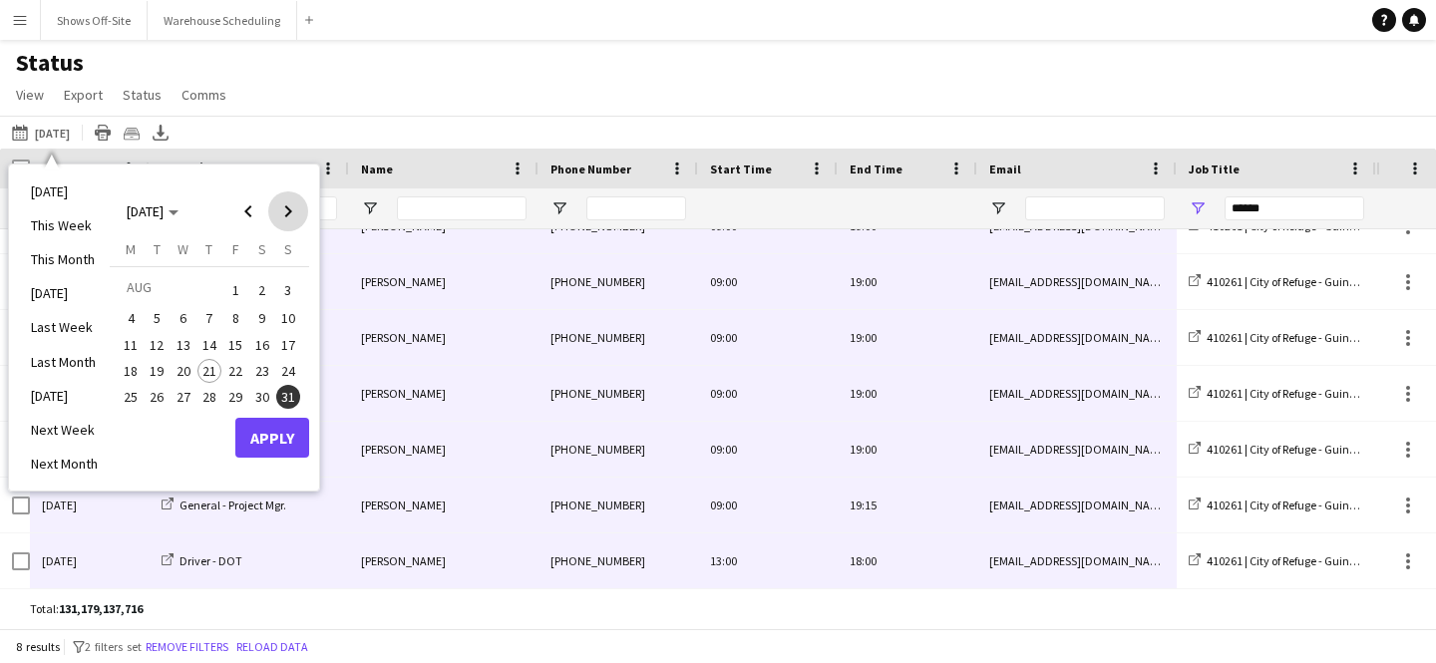
click at [285, 210] on span "Next month" at bounding box center [288, 211] width 40 height 40
click at [131, 304] on span "1" at bounding box center [131, 314] width 24 height 24
click at [275, 452] on button "Apply" at bounding box center [272, 460] width 74 height 40
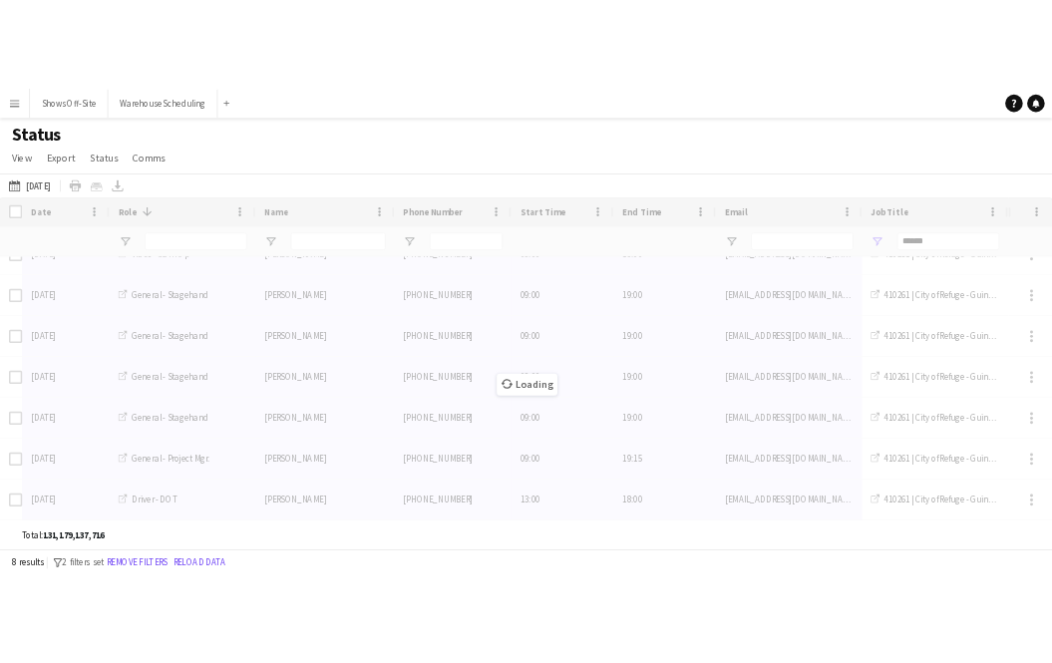
scroll to position [0, 0]
